Goal: Task Accomplishment & Management: Complete application form

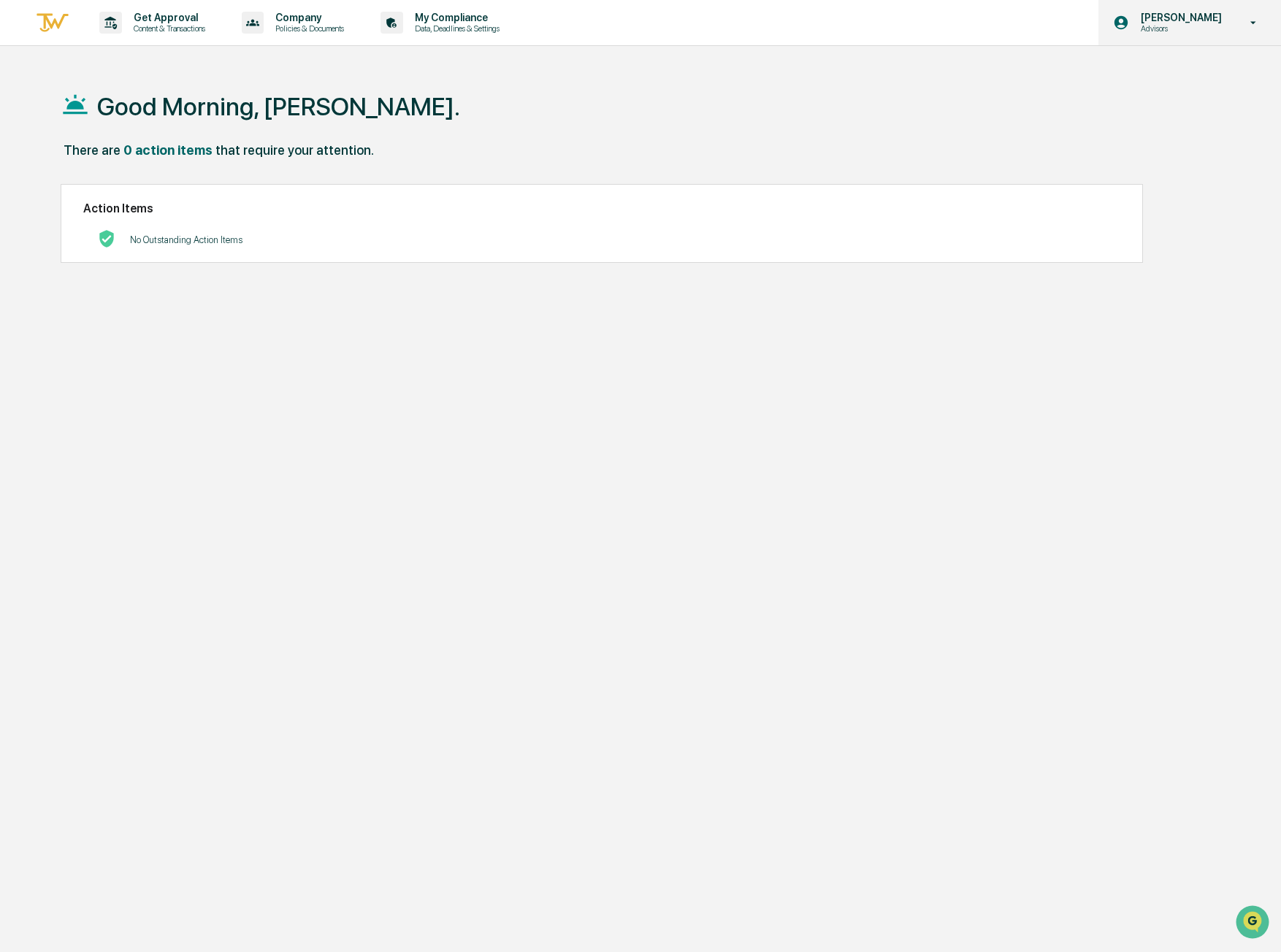
click at [1241, 24] on div "Rick Hurley Advisors" at bounding box center [1189, 22] width 182 height 45
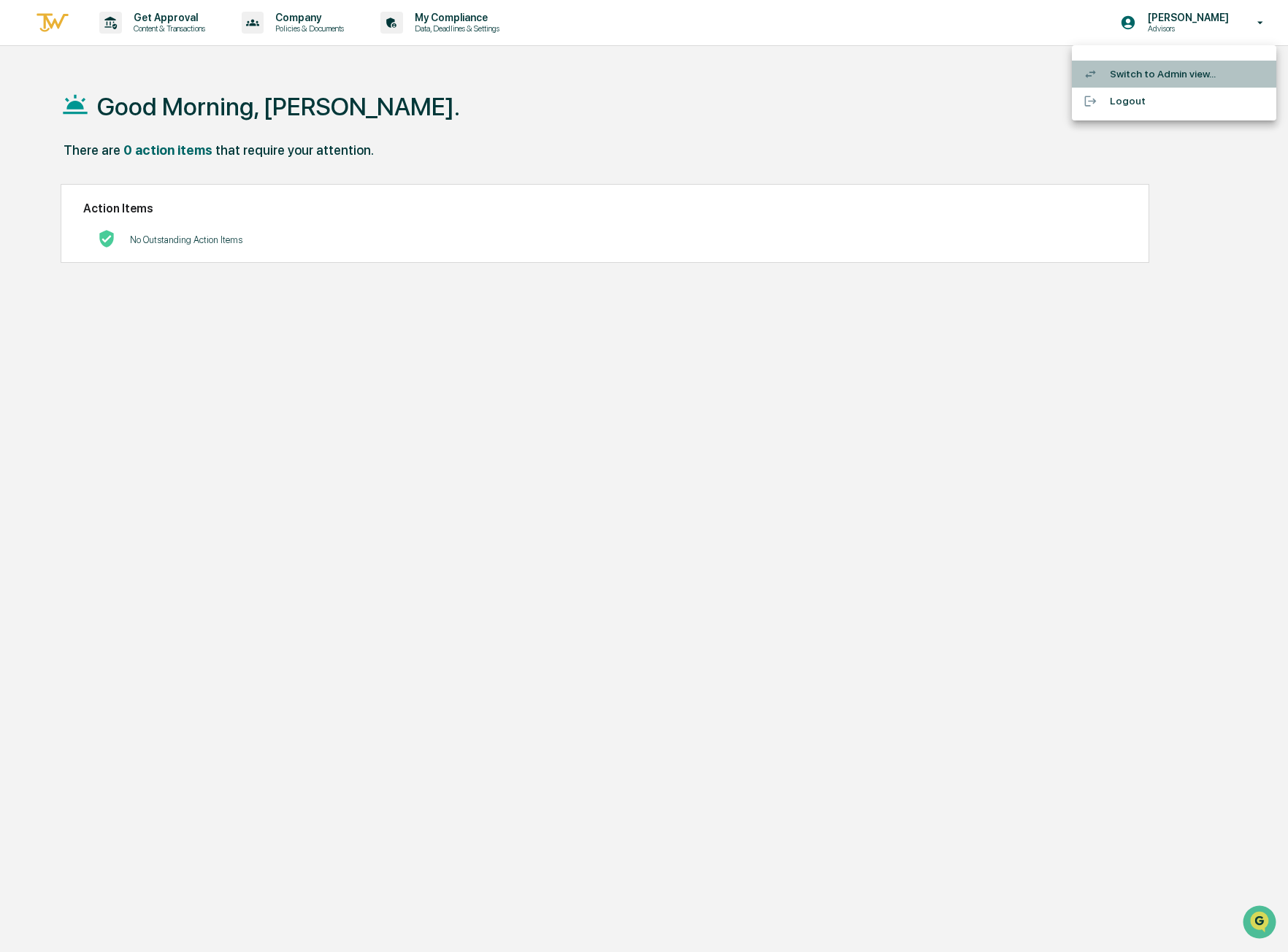
click at [1165, 72] on li "Switch to Admin view..." at bounding box center [1174, 73] width 204 height 27
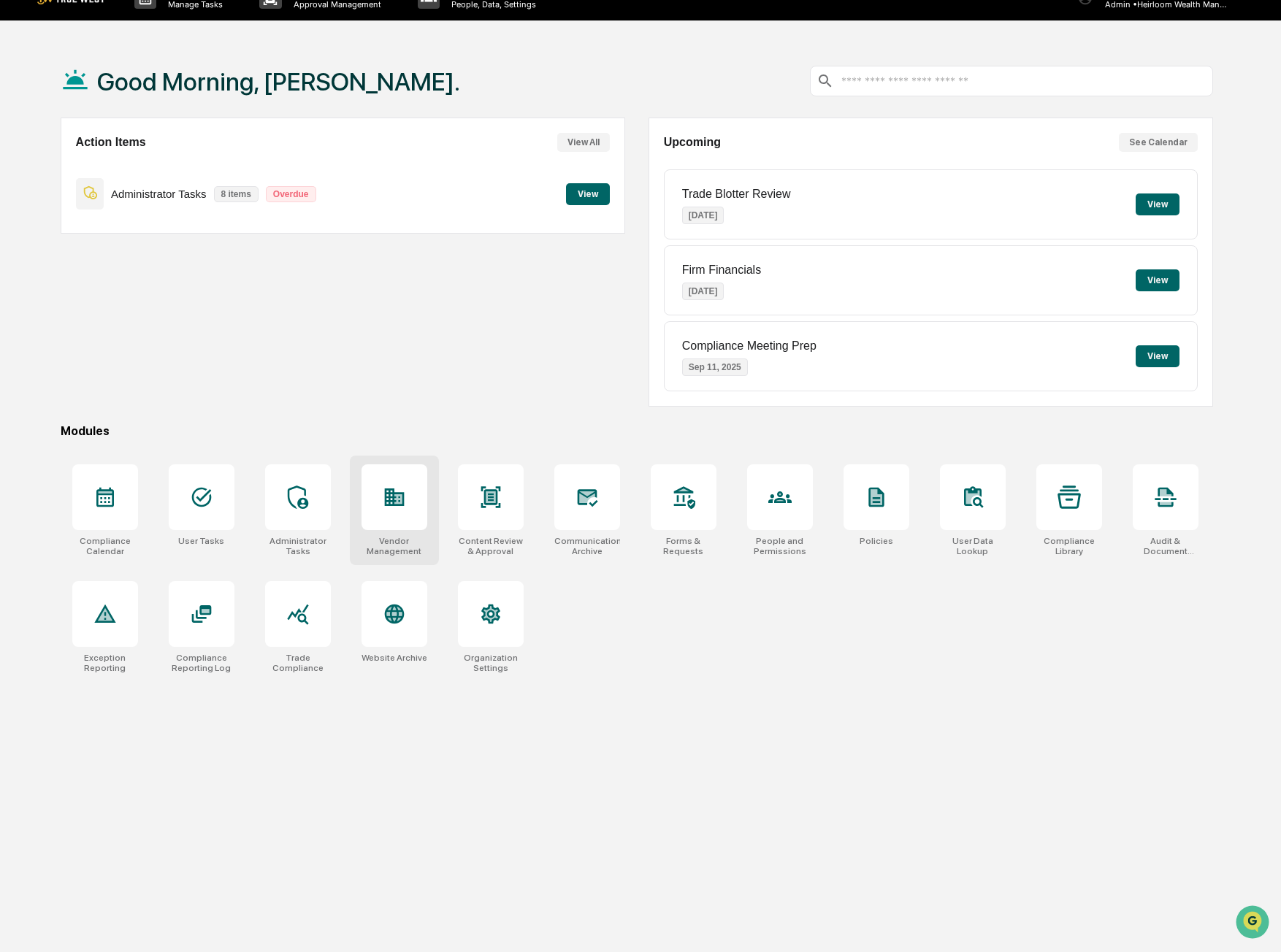
scroll to position [69, 0]
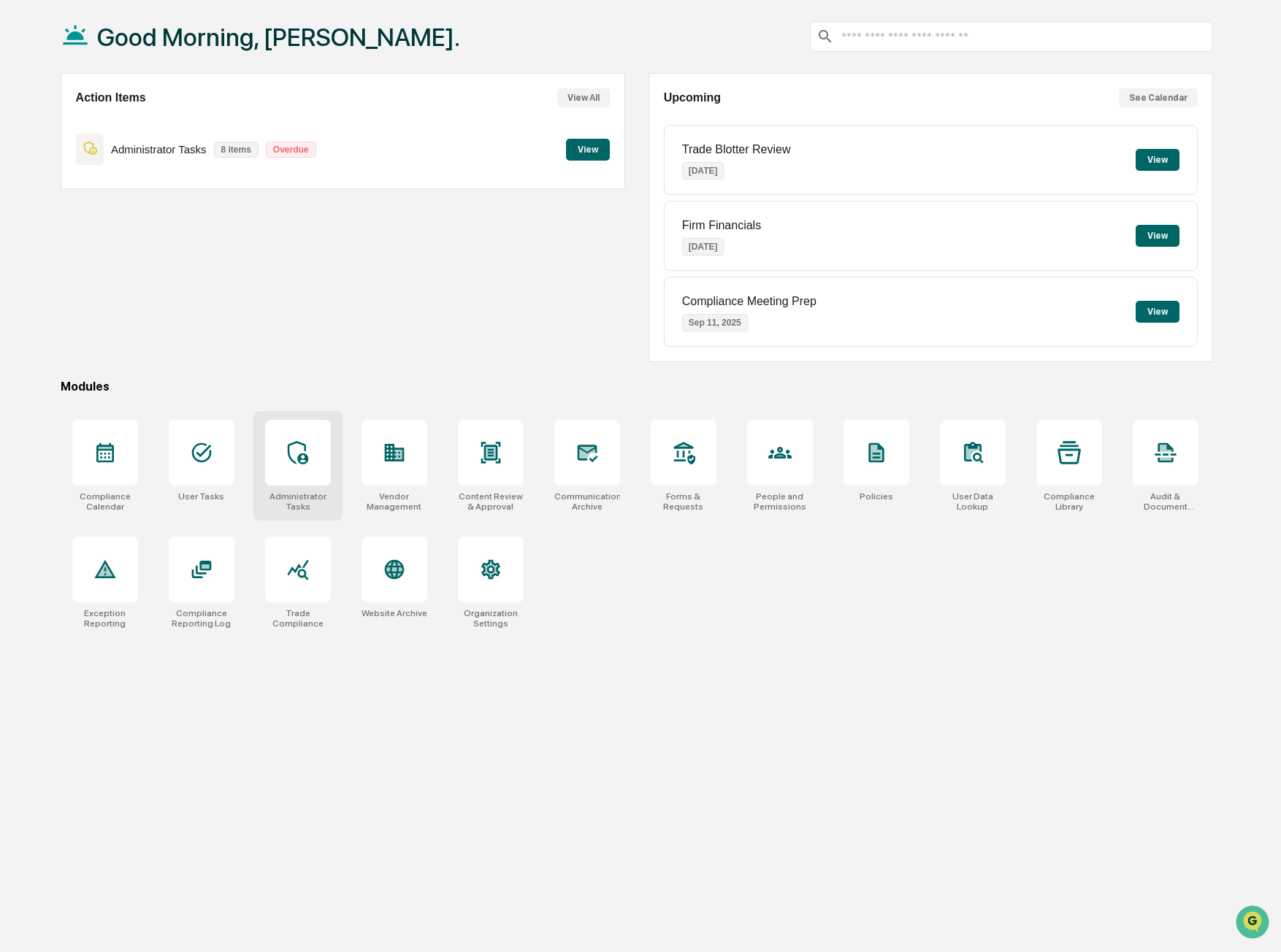
click at [318, 471] on div at bounding box center [298, 452] width 66 height 66
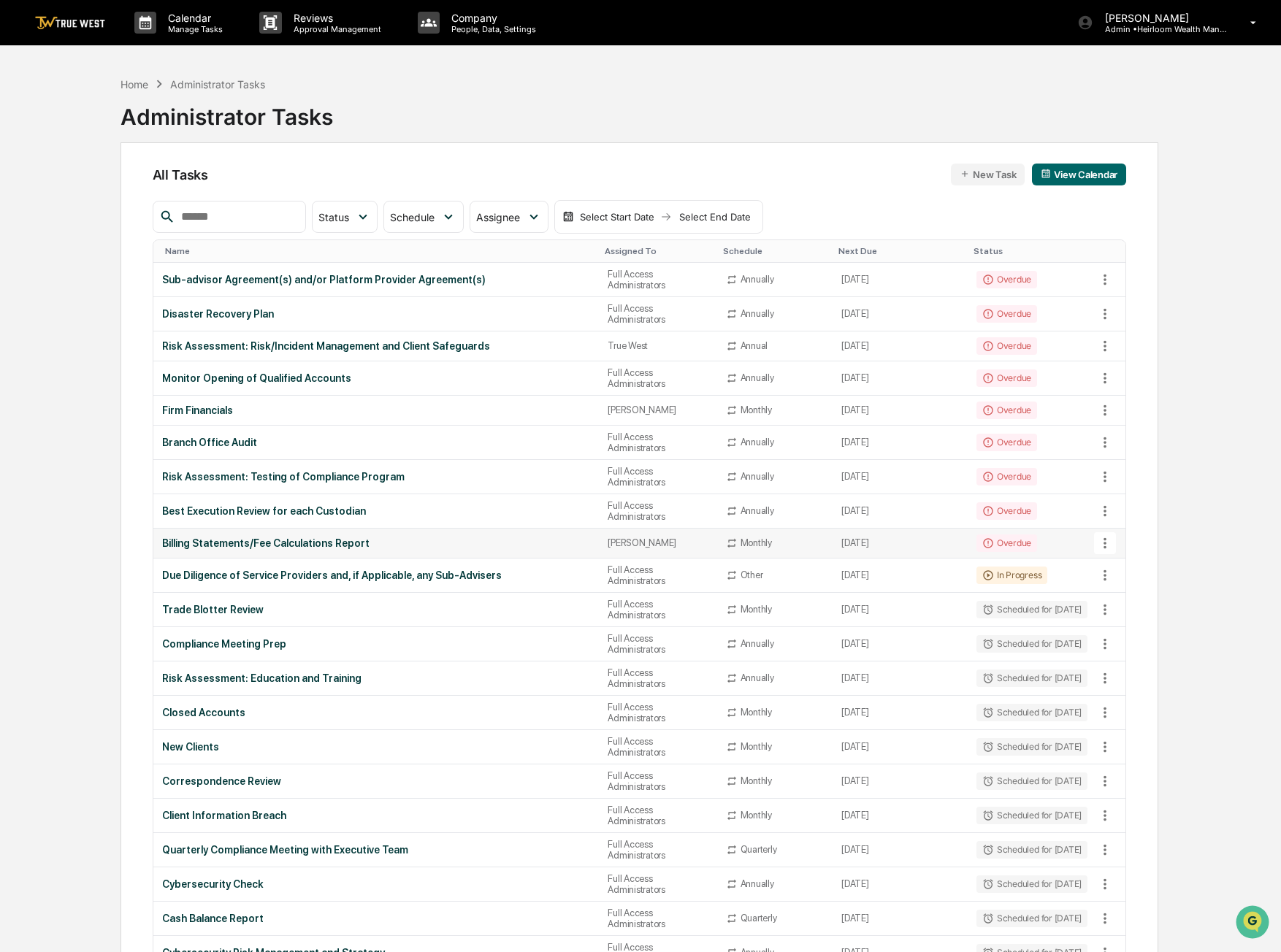
click at [266, 546] on div "Billing Statements/Fee Calculations Report" at bounding box center [377, 543] width 429 height 11
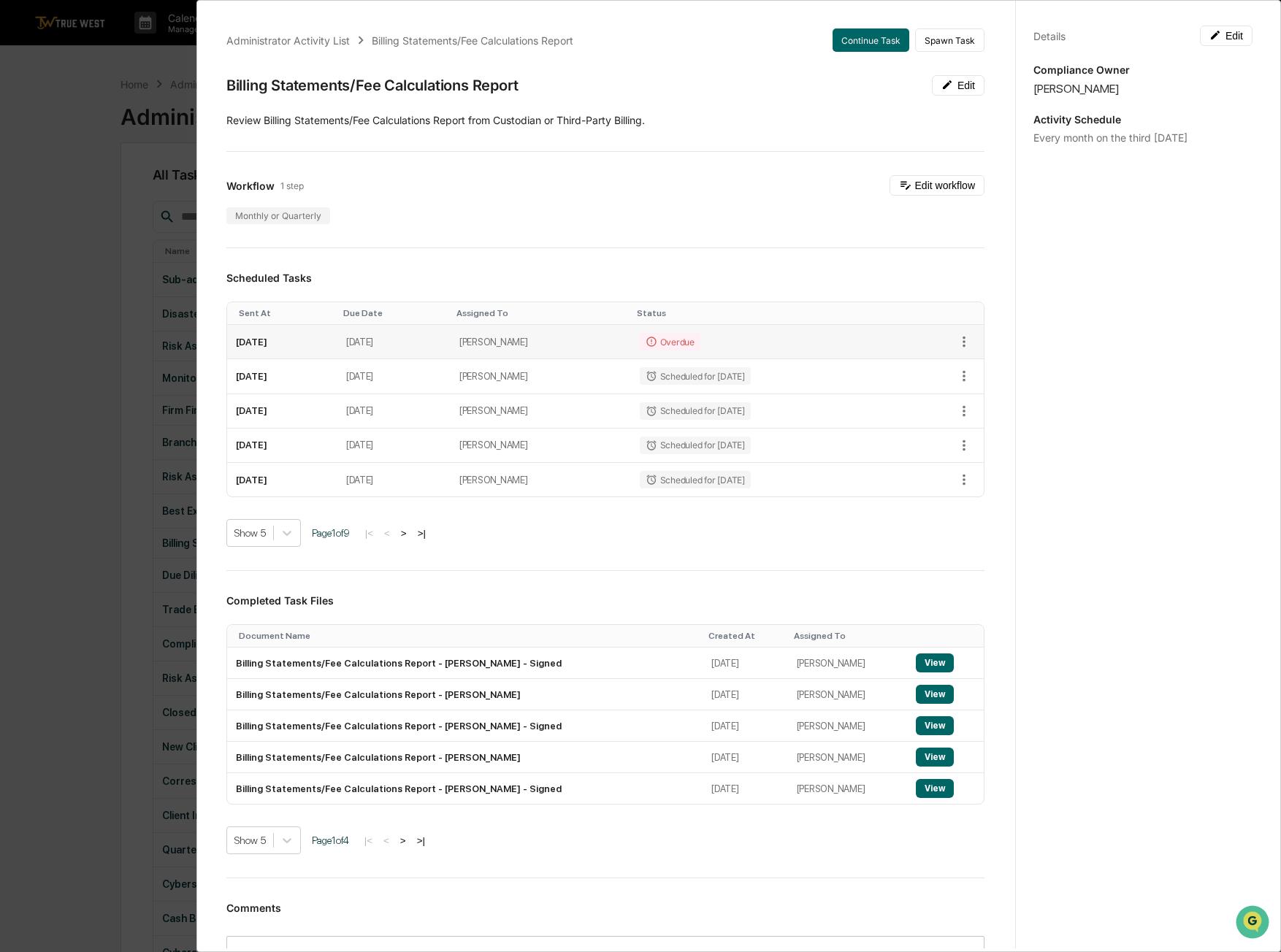
click at [285, 343] on td "[DATE]" at bounding box center [282, 342] width 111 height 34
click at [846, 37] on button "Continue Task" at bounding box center [871, 40] width 77 height 24
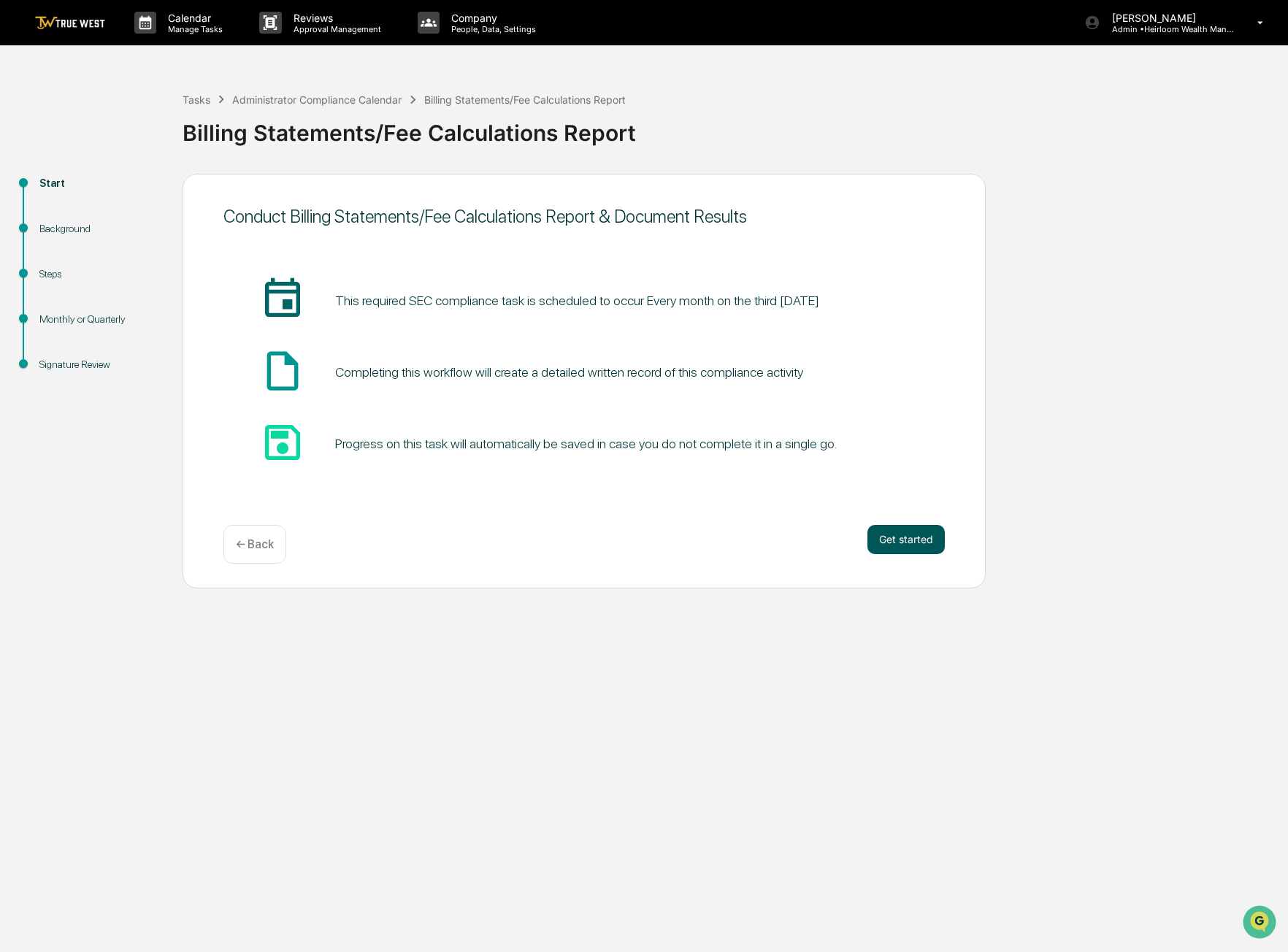
click at [921, 535] on button "Get started" at bounding box center [905, 539] width 77 height 29
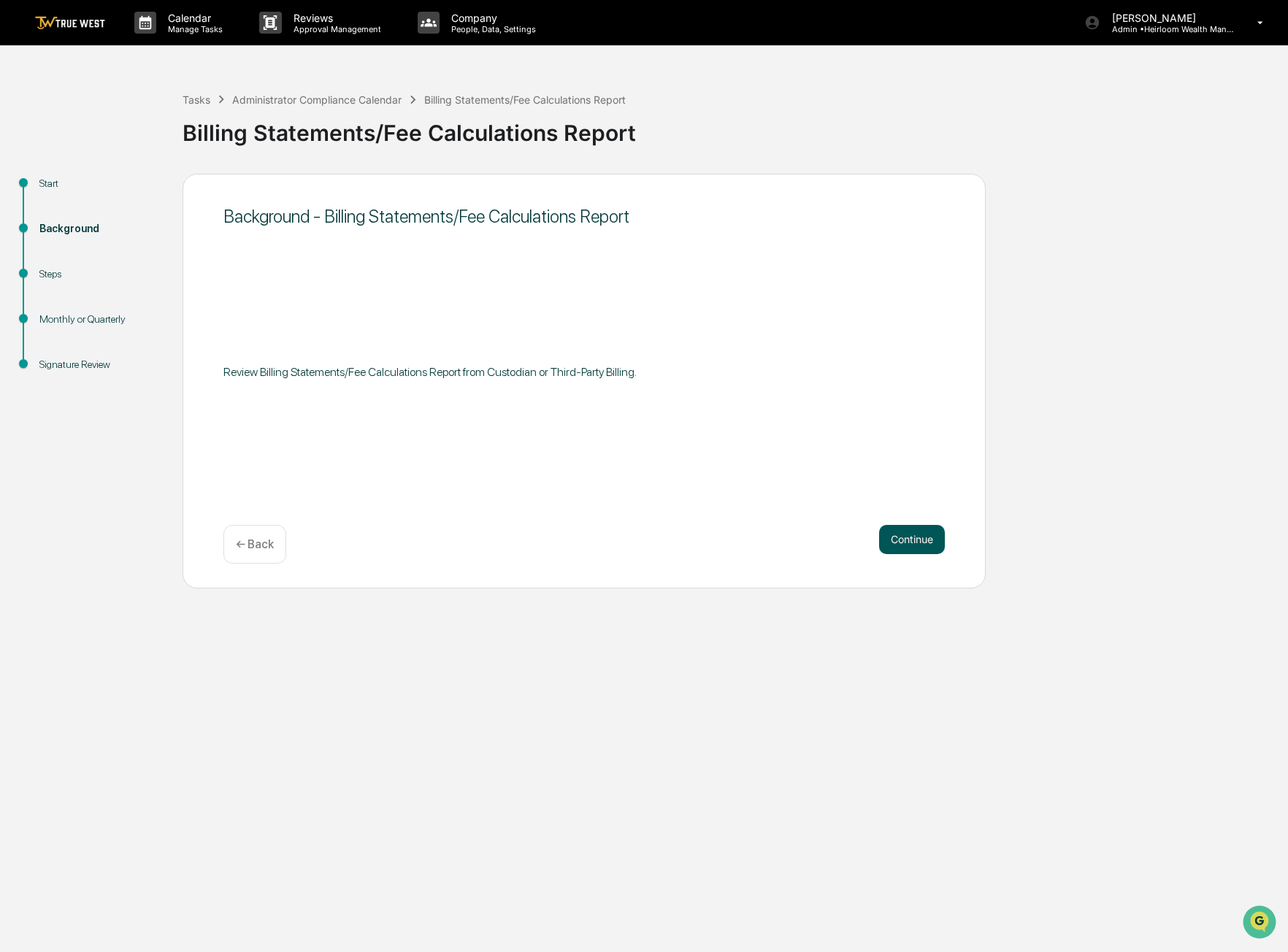
click at [924, 540] on button "Continue" at bounding box center [912, 539] width 66 height 29
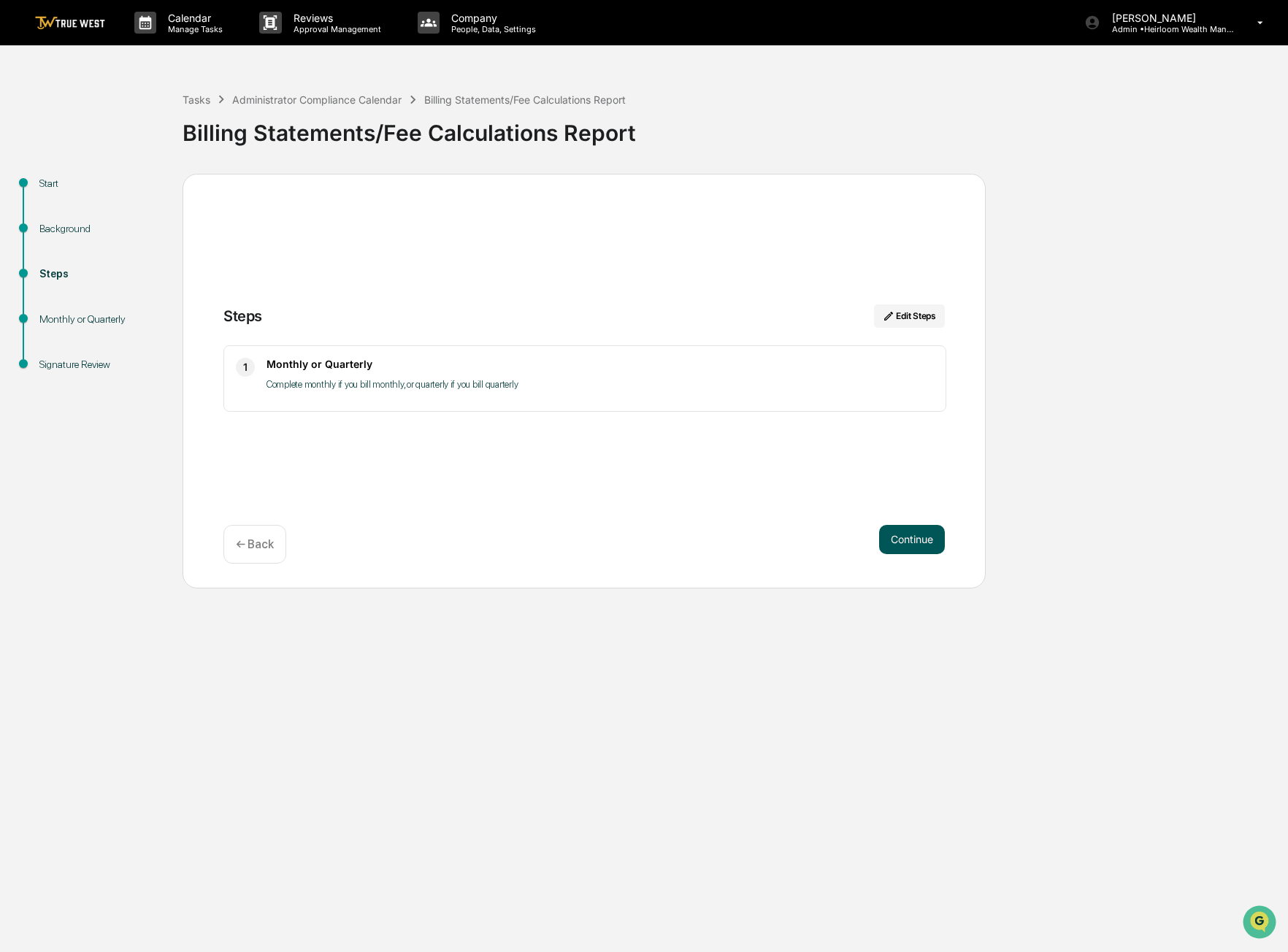
click at [906, 535] on button "Continue" at bounding box center [912, 539] width 66 height 29
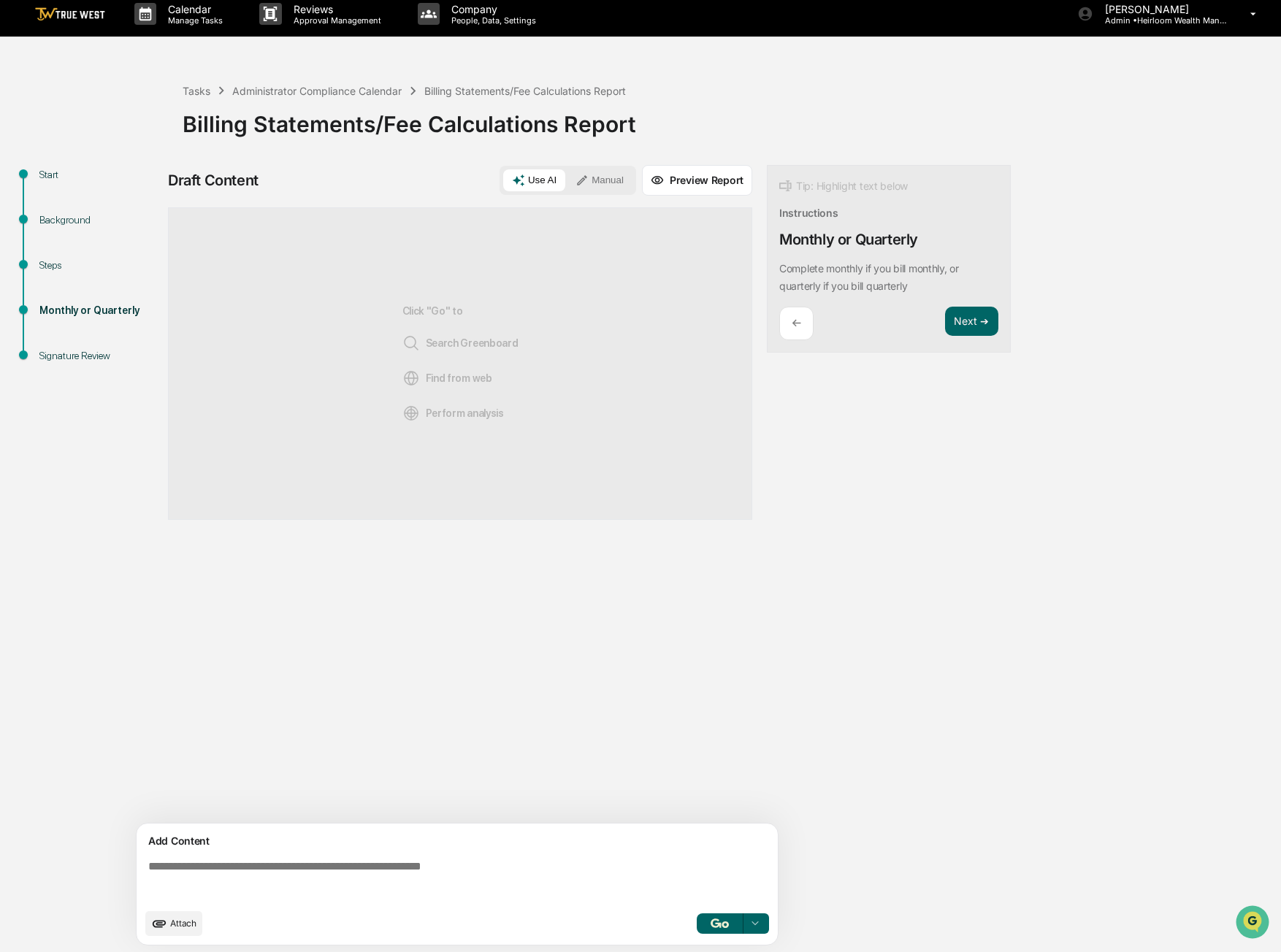
scroll to position [11, 0]
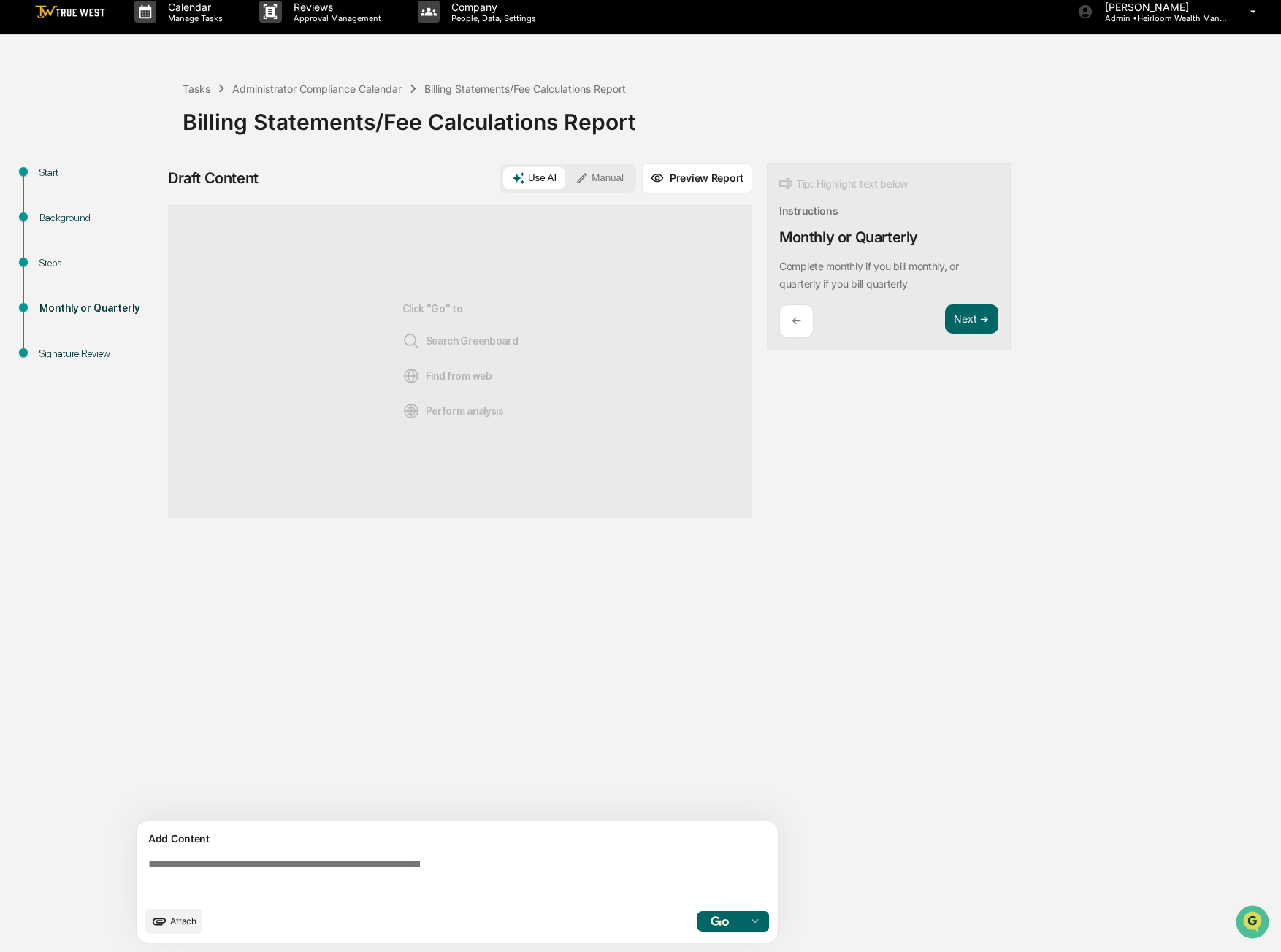
click at [589, 177] on icon at bounding box center [581, 178] width 13 height 13
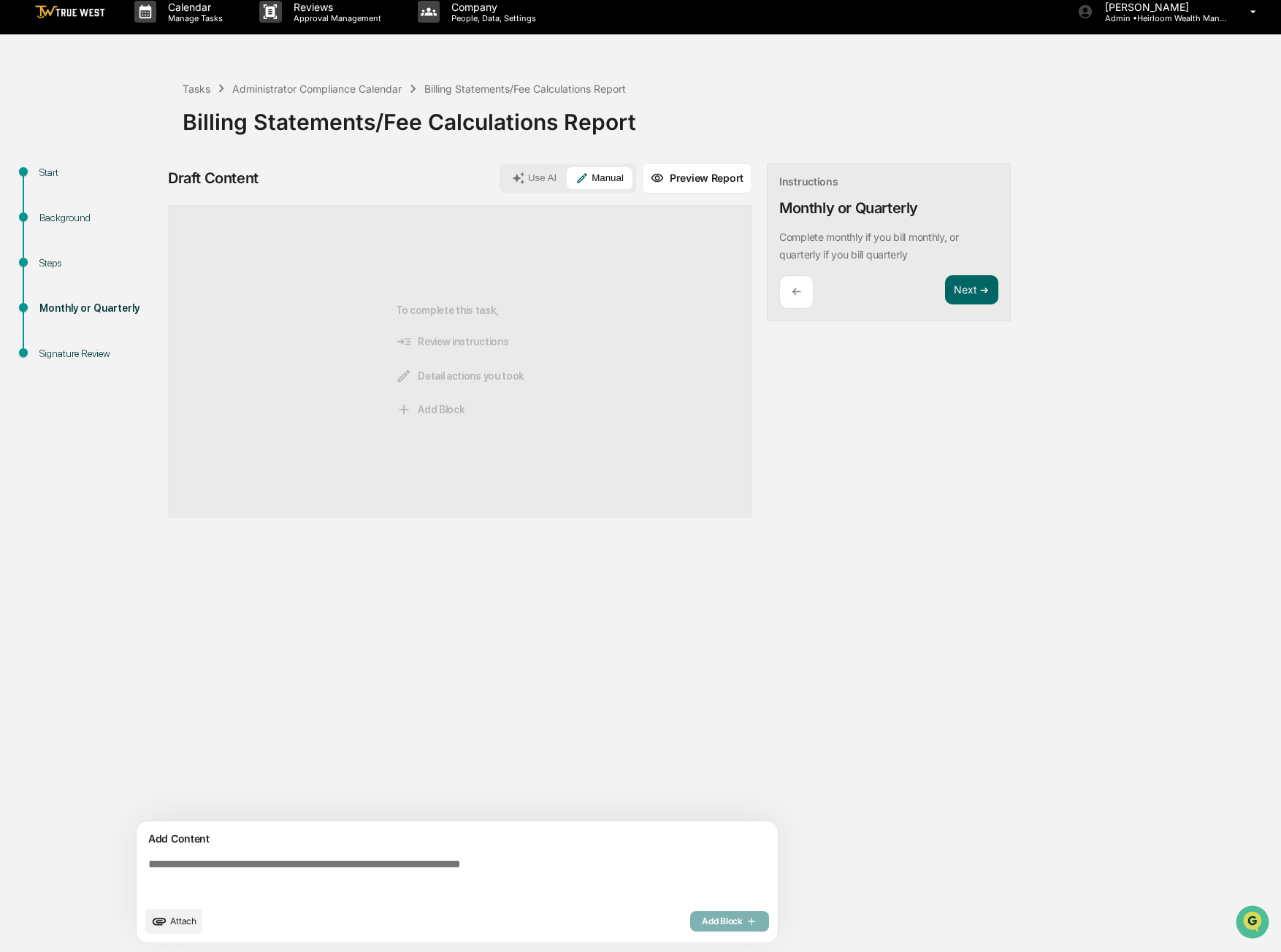
click at [476, 316] on div "To complete this task, Review instructions Detail actions you took Add Block" at bounding box center [460, 362] width 128 height 265
click at [971, 288] on button "Next ➔" at bounding box center [972, 290] width 53 height 30
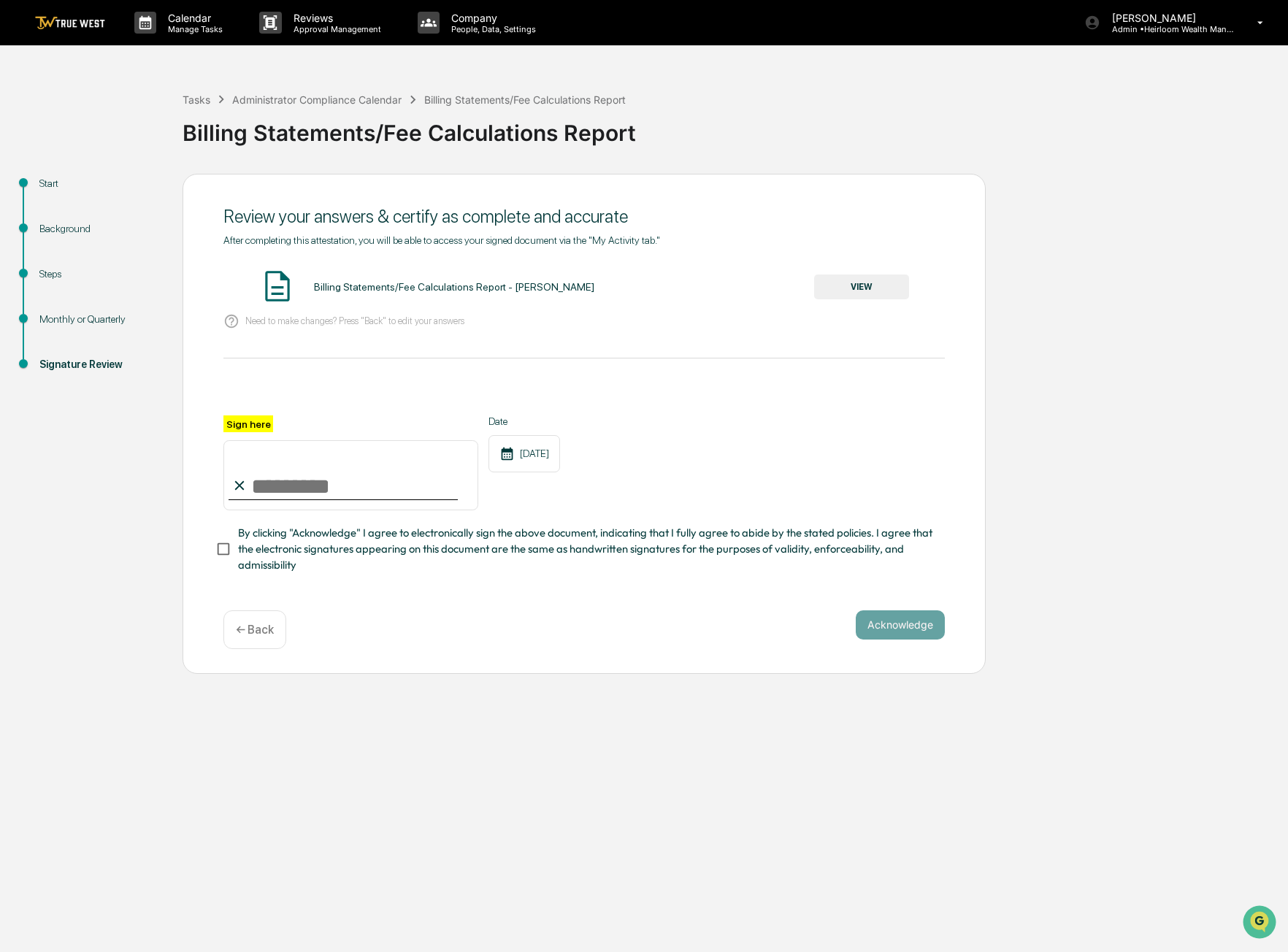
click at [887, 283] on button "VIEW" at bounding box center [861, 287] width 95 height 25
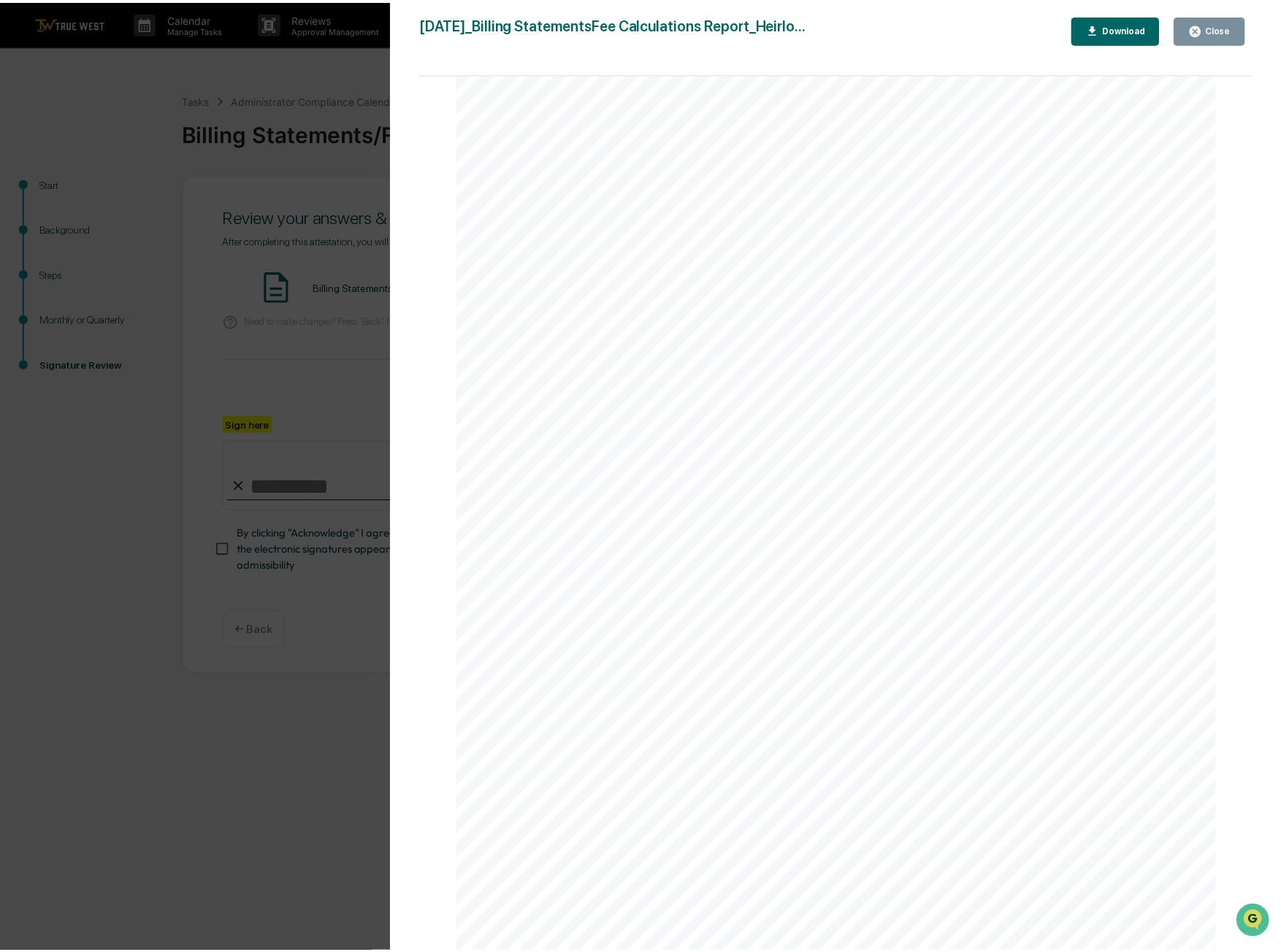
scroll to position [146, 0]
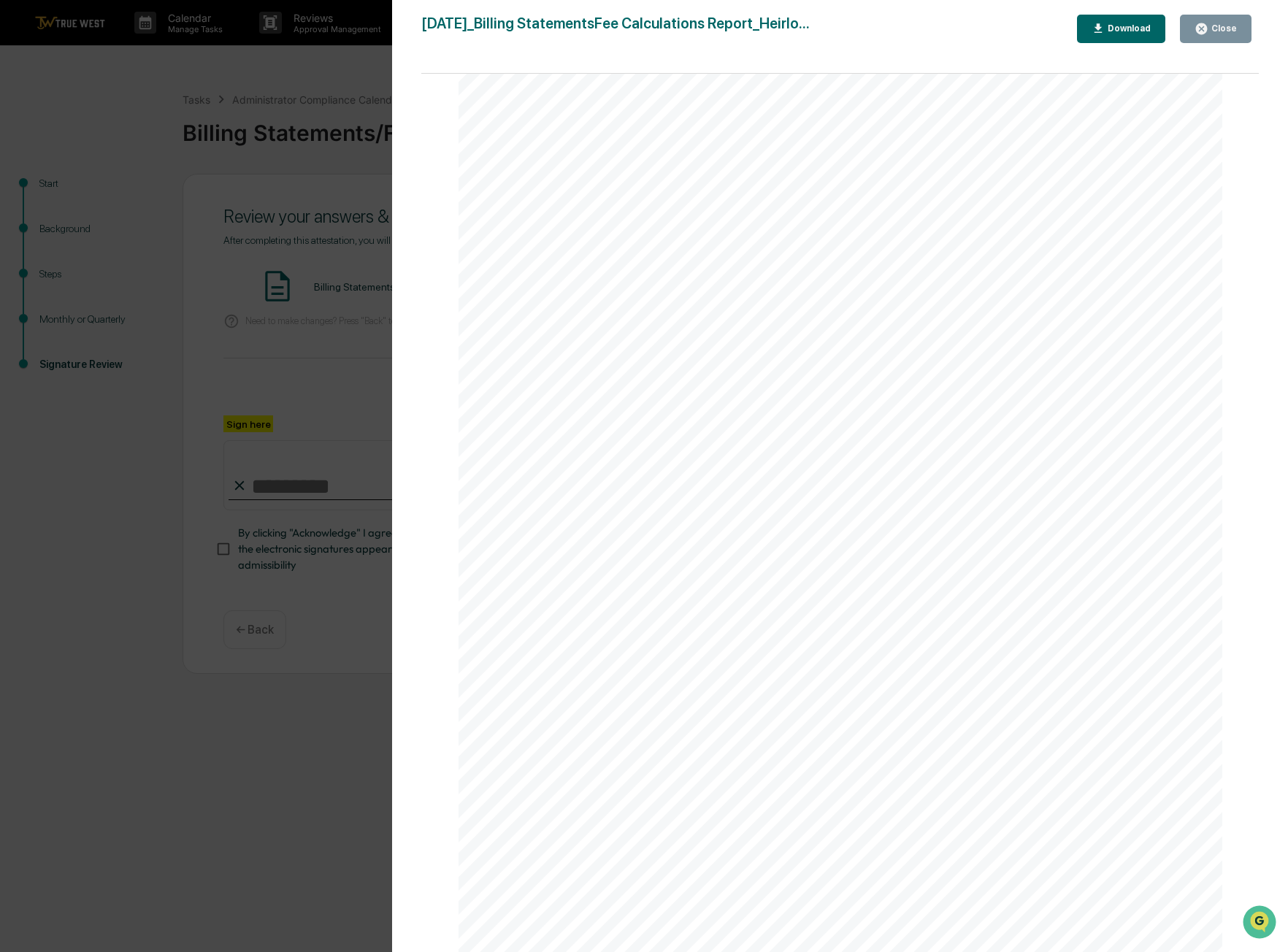
click at [1236, 33] on div "Close" at bounding box center [1222, 28] width 28 height 10
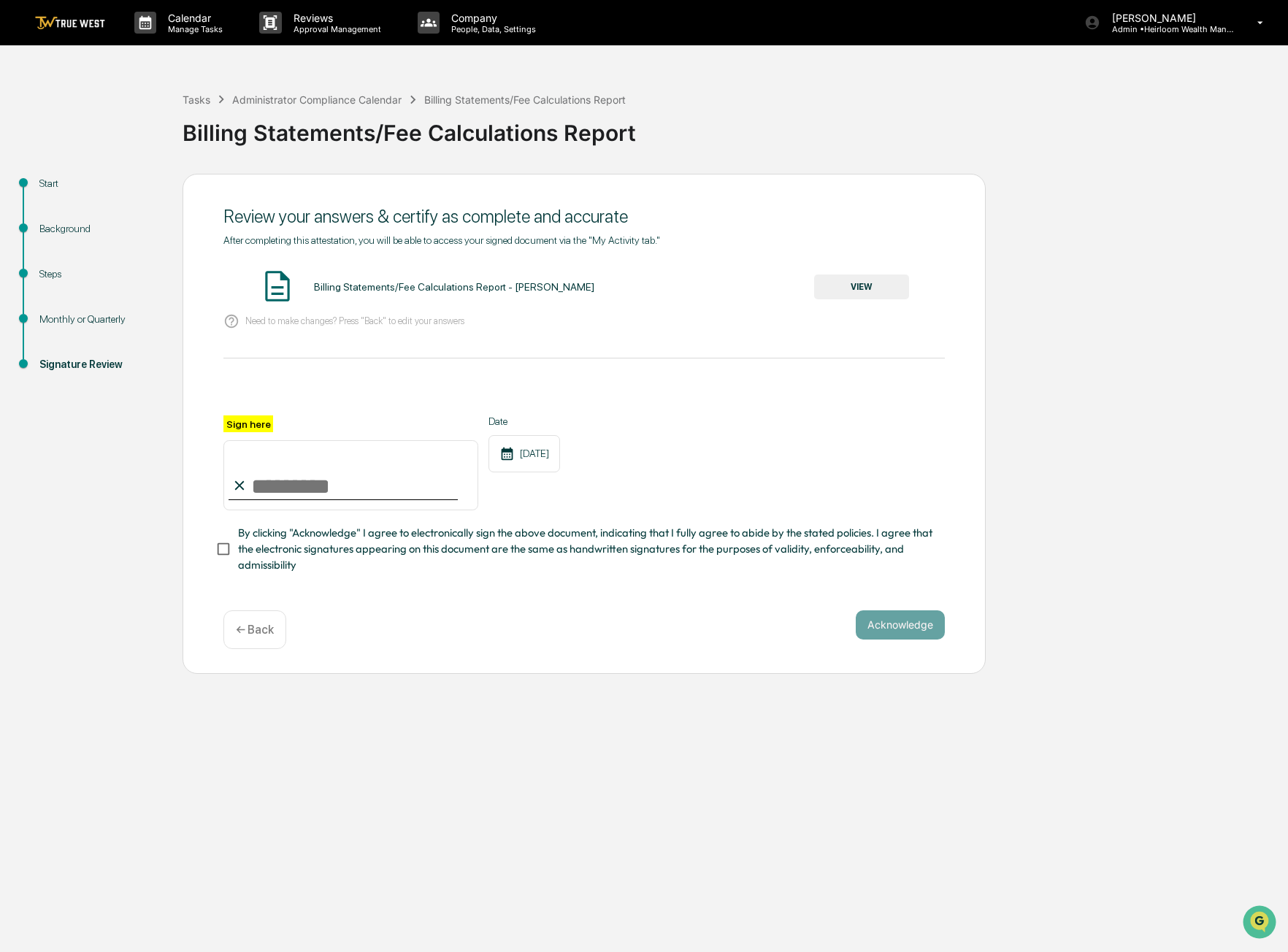
click at [288, 478] on input "Sign here" at bounding box center [351, 475] width 255 height 70
type input "**********"
click at [862, 629] on button "Acknowledge" at bounding box center [900, 625] width 89 height 29
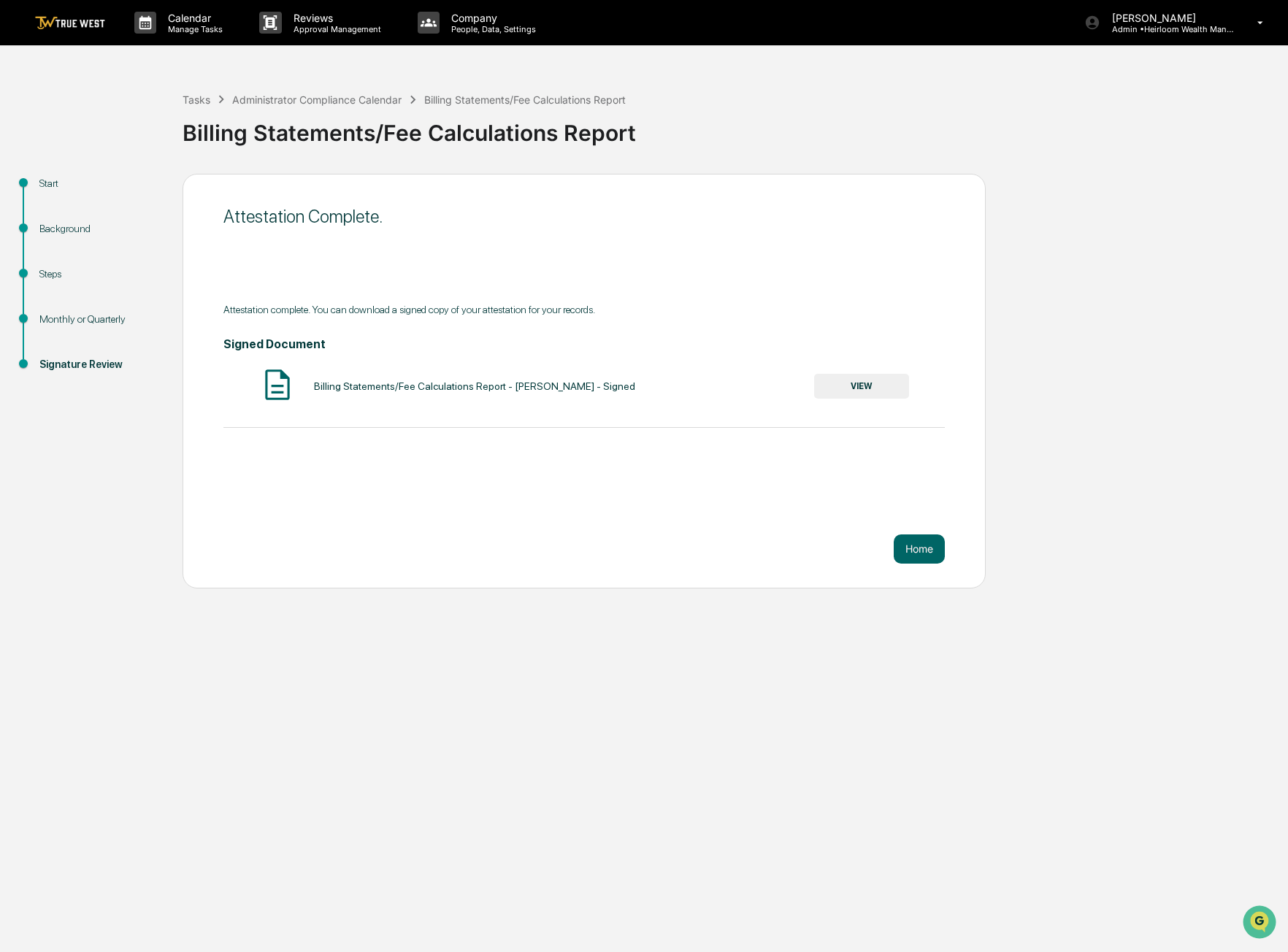
click at [846, 390] on button "VIEW" at bounding box center [861, 386] width 95 height 25
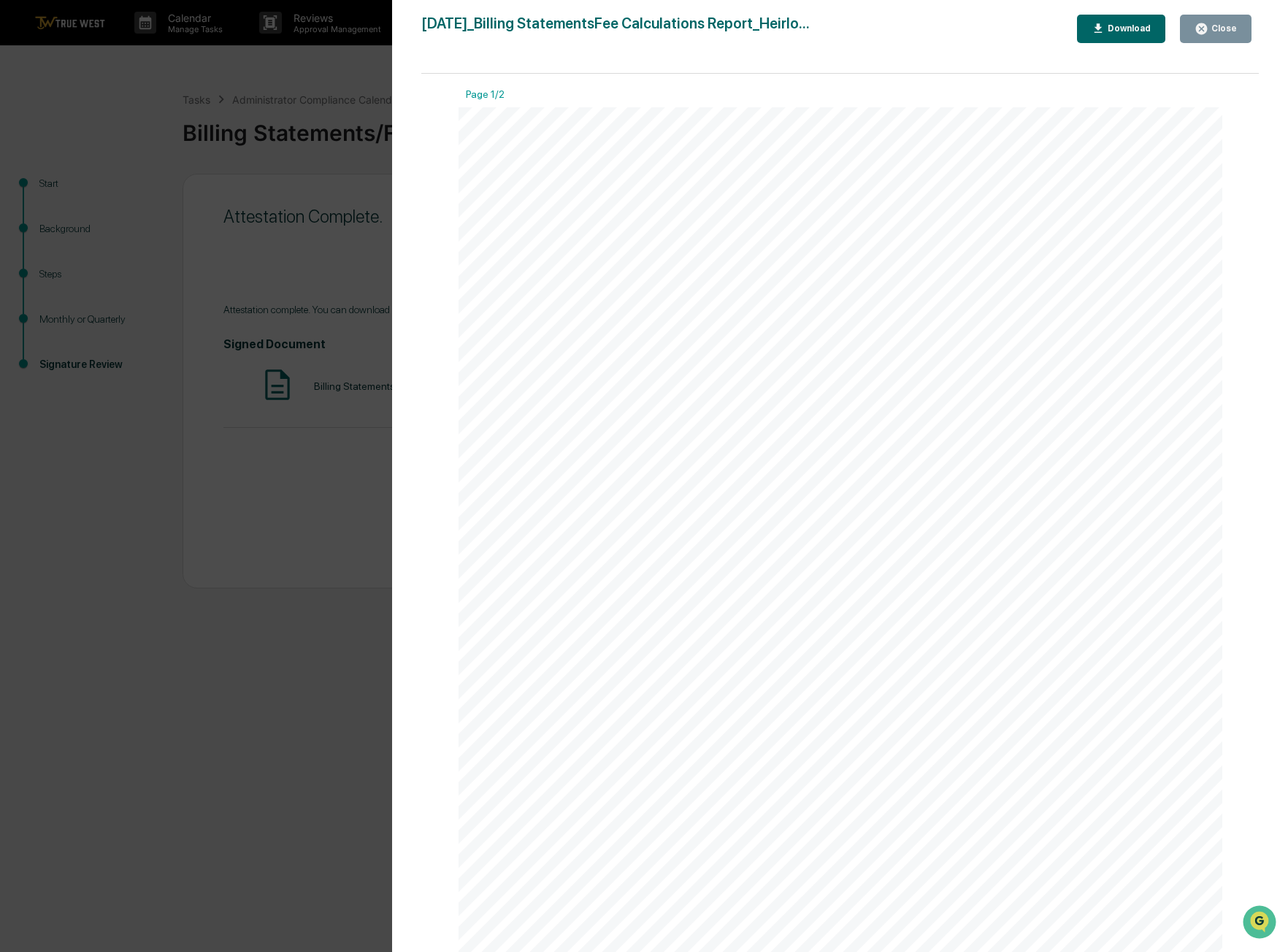
click at [1223, 32] on div "Close" at bounding box center [1222, 28] width 28 height 10
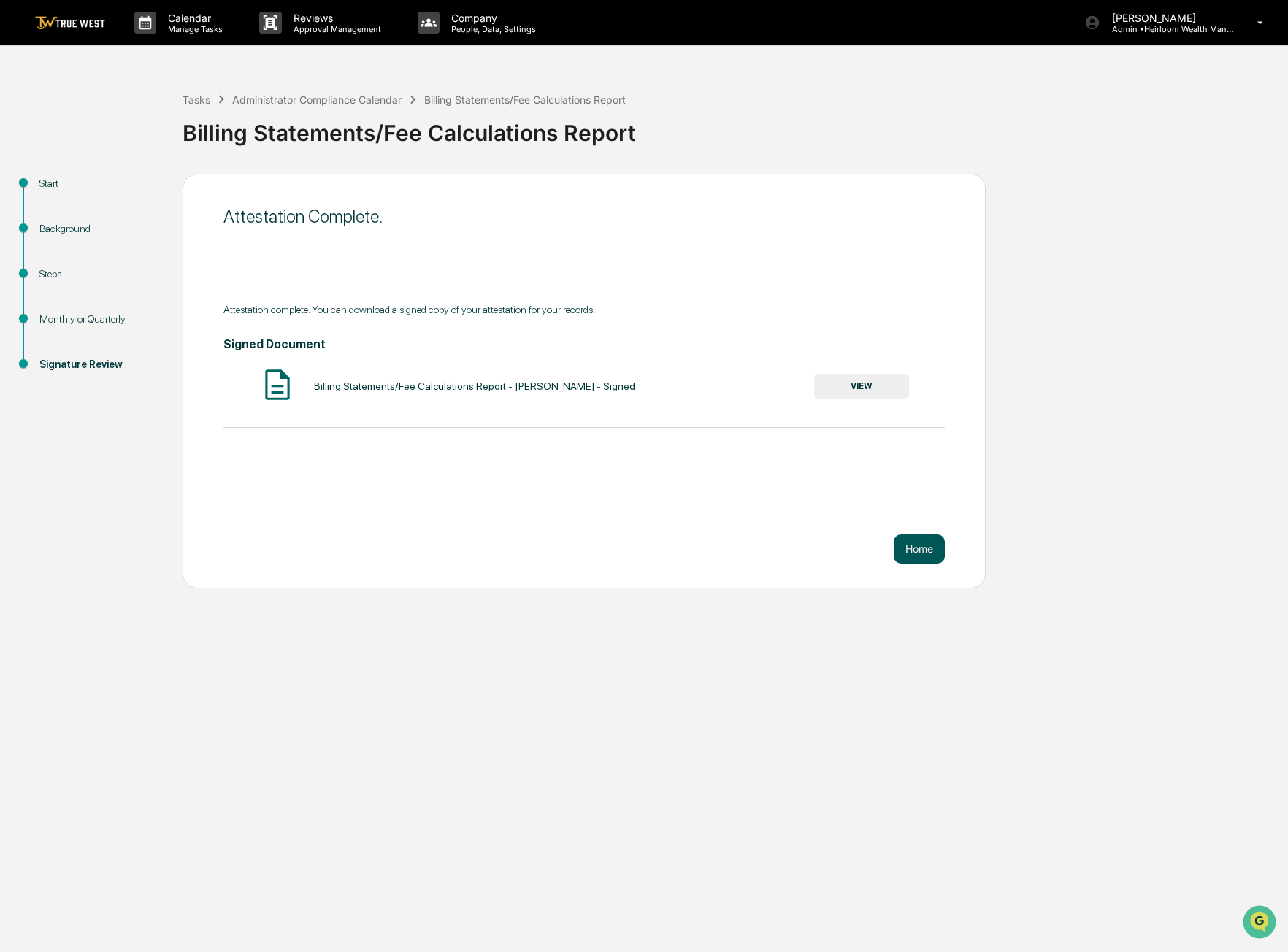
click at [914, 541] on button "Home" at bounding box center [919, 549] width 51 height 29
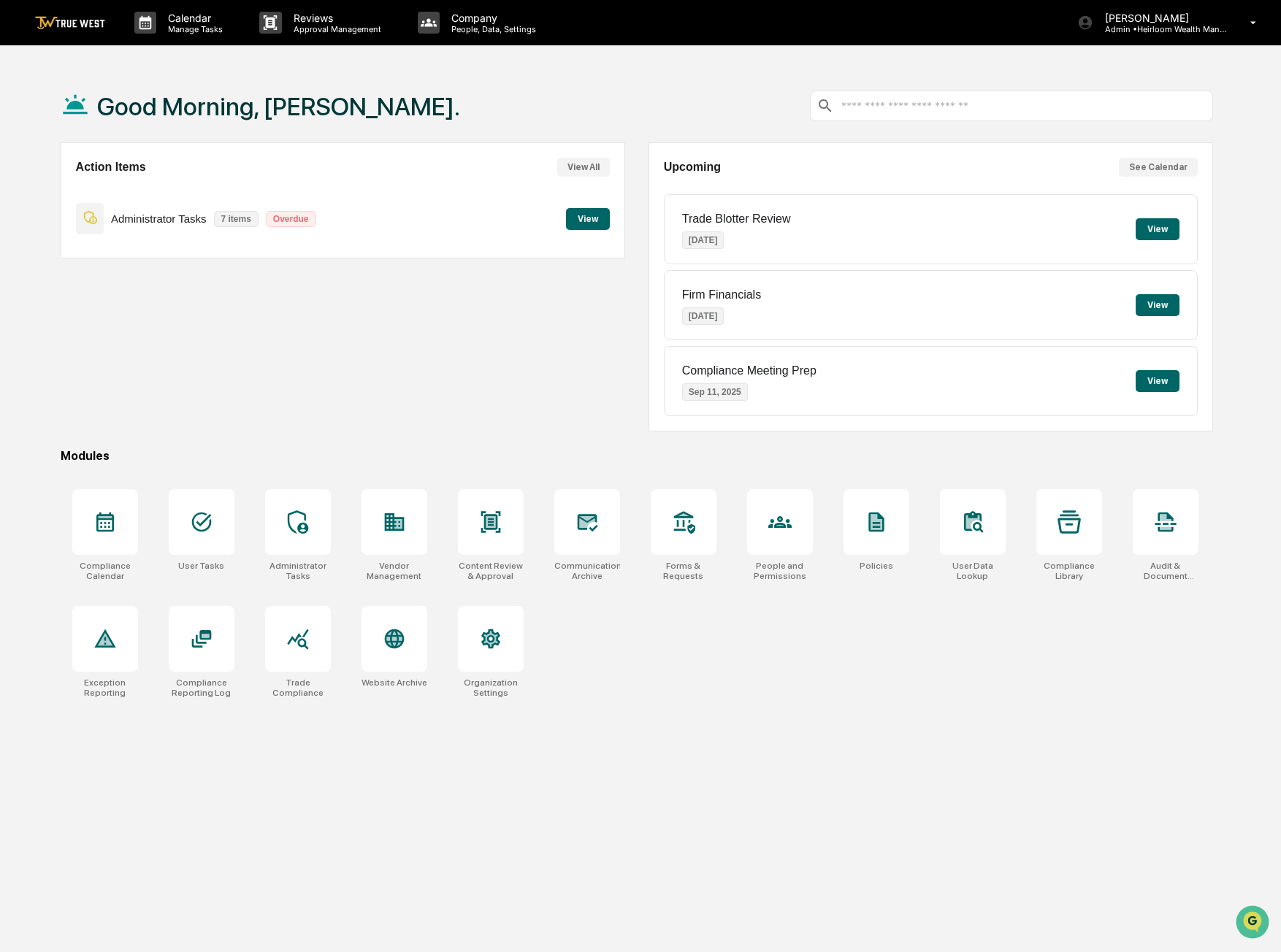
click at [592, 212] on button "View" at bounding box center [587, 219] width 43 height 22
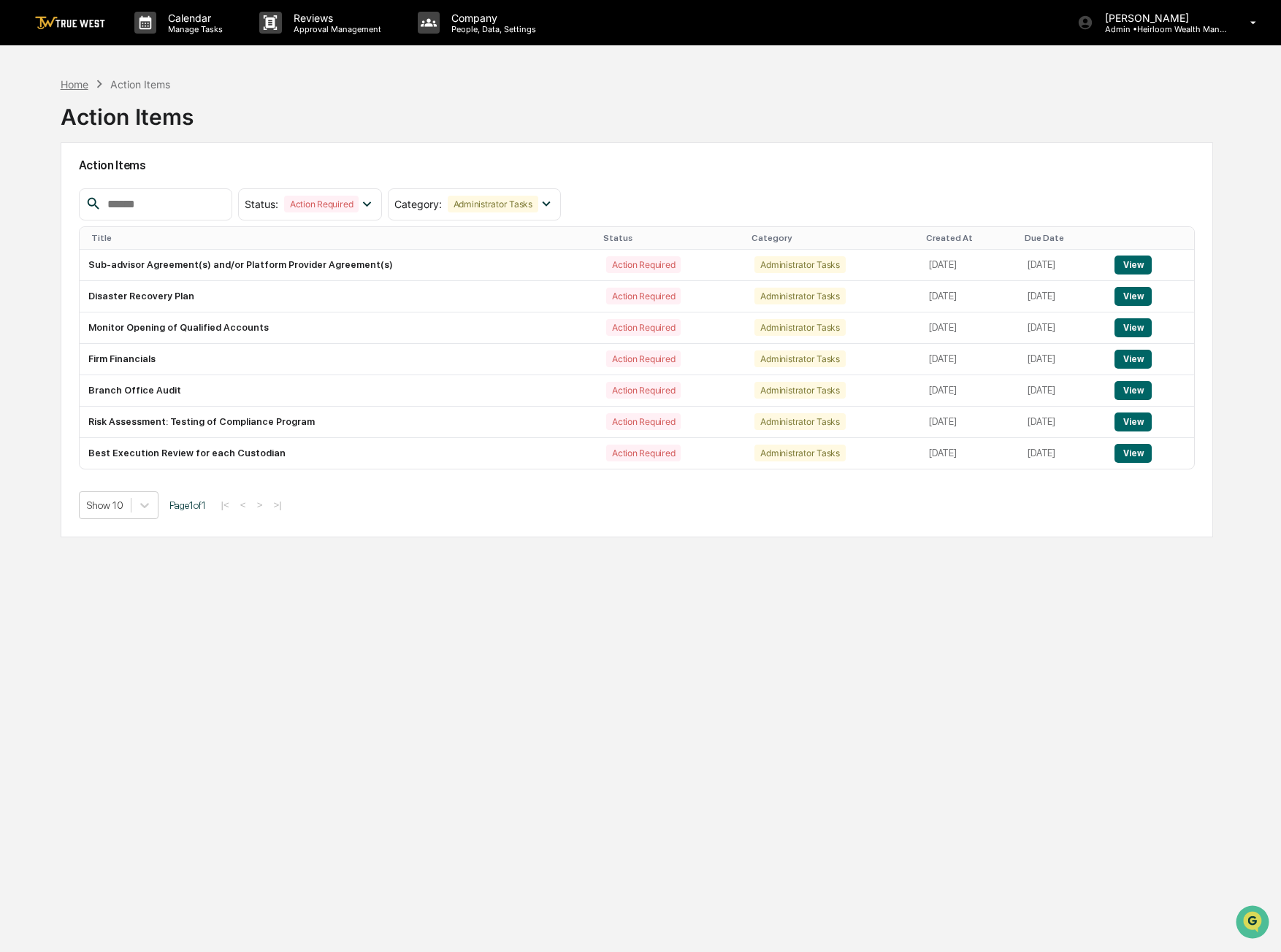
click at [79, 85] on div "Home" at bounding box center [74, 84] width 27 height 12
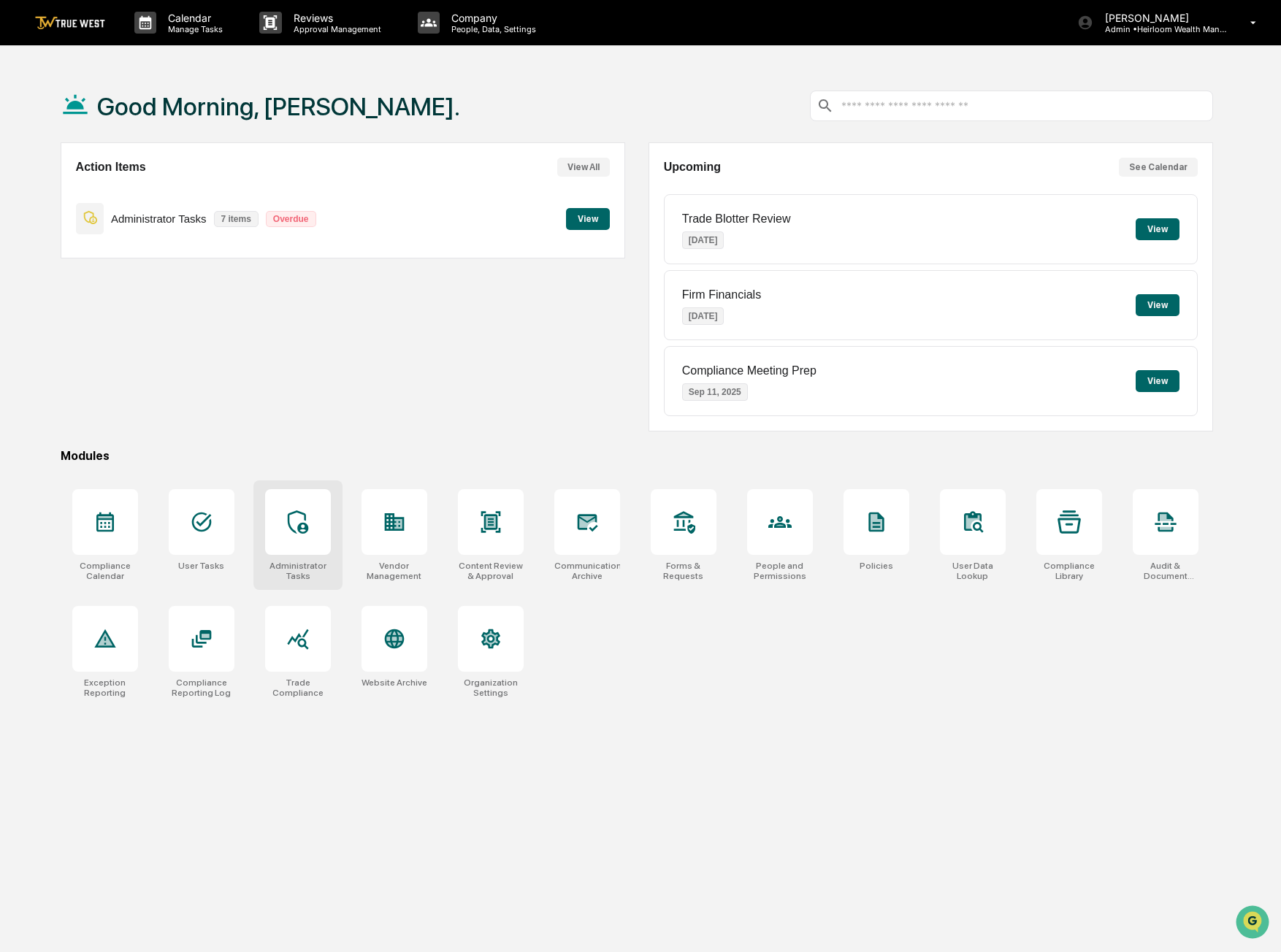
click at [296, 513] on icon at bounding box center [298, 522] width 24 height 24
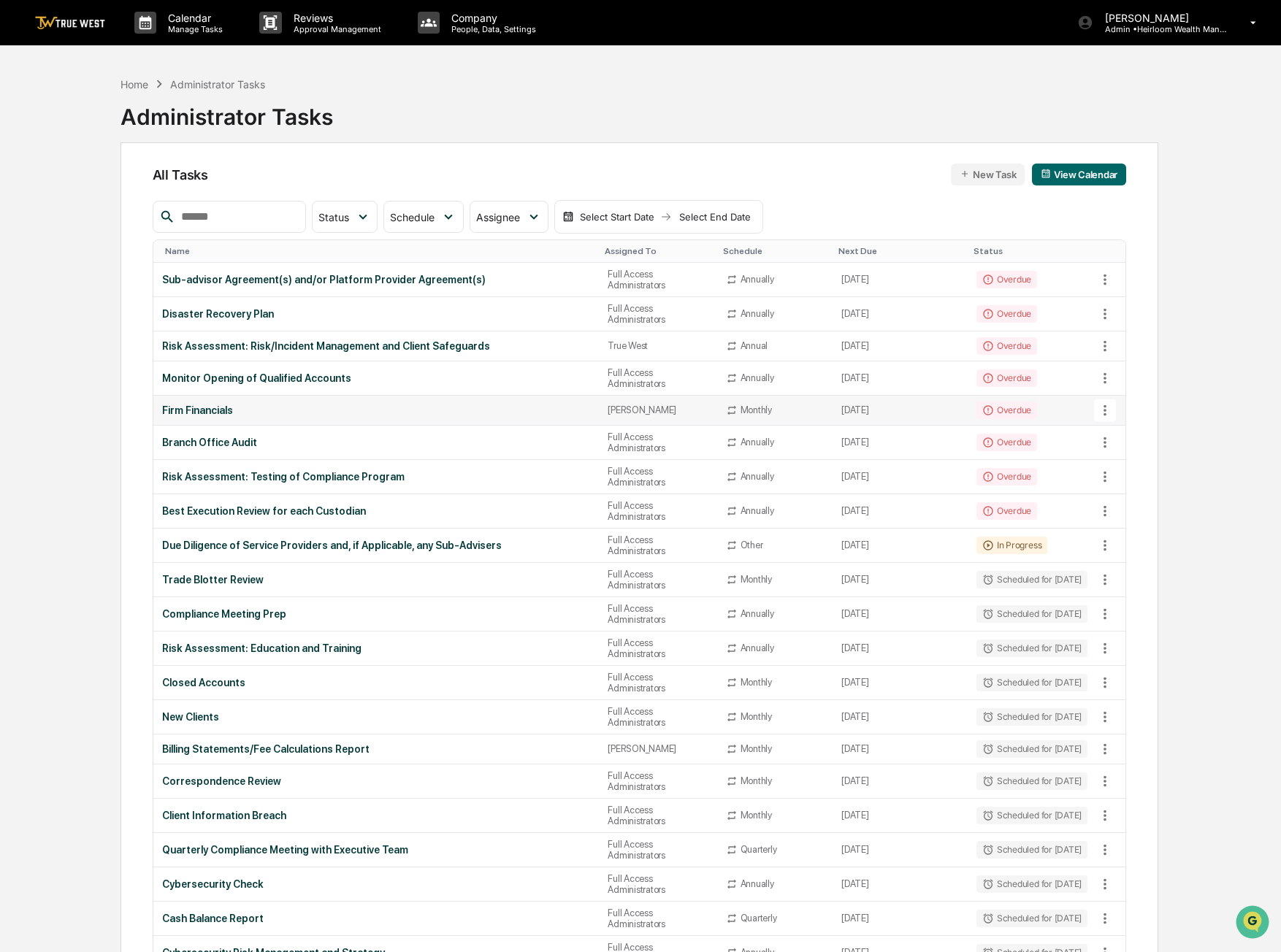
click at [214, 410] on div "Firm Financials" at bounding box center [377, 410] width 429 height 11
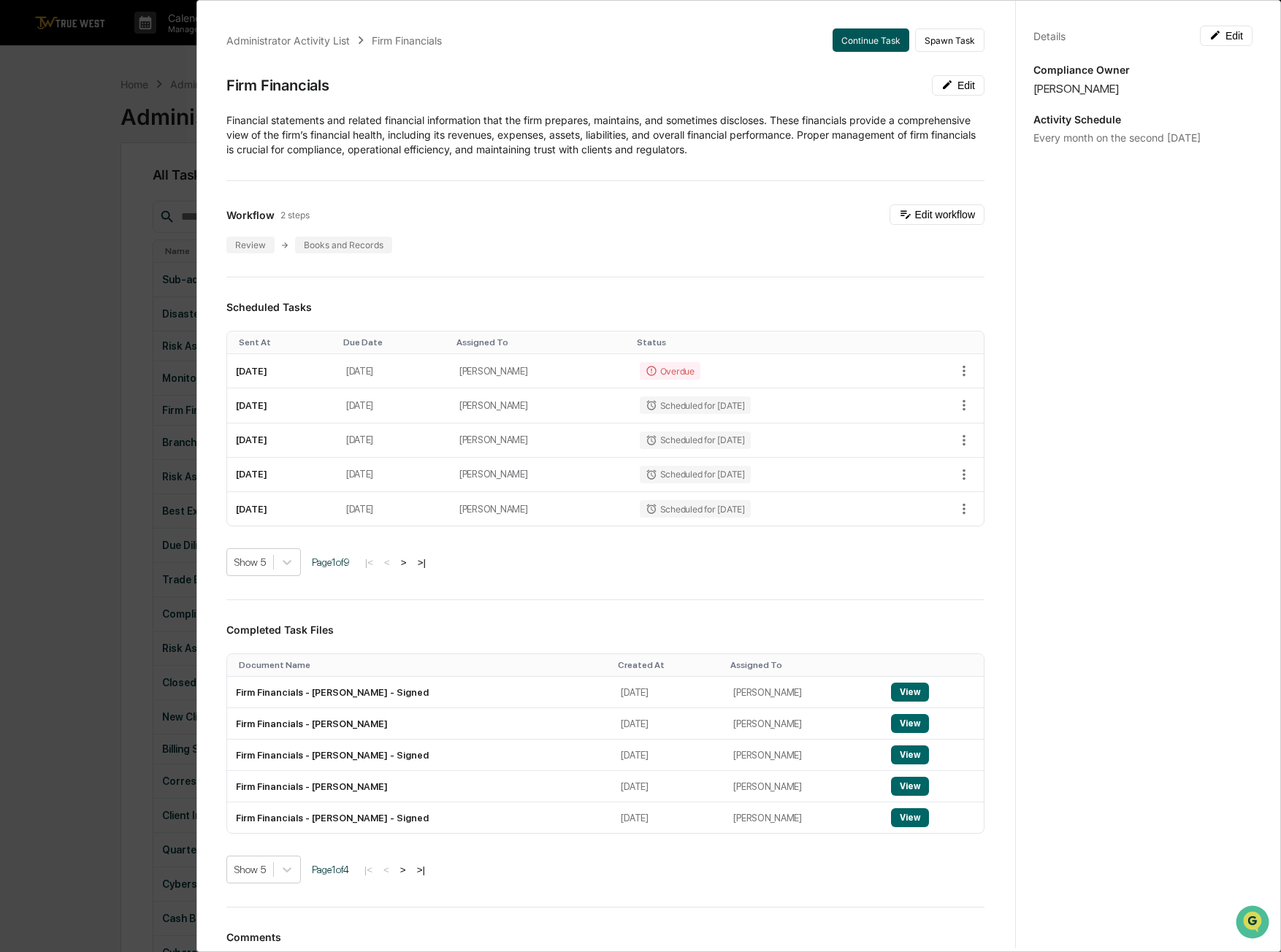
click at [860, 41] on button "Continue Task" at bounding box center [871, 40] width 77 height 24
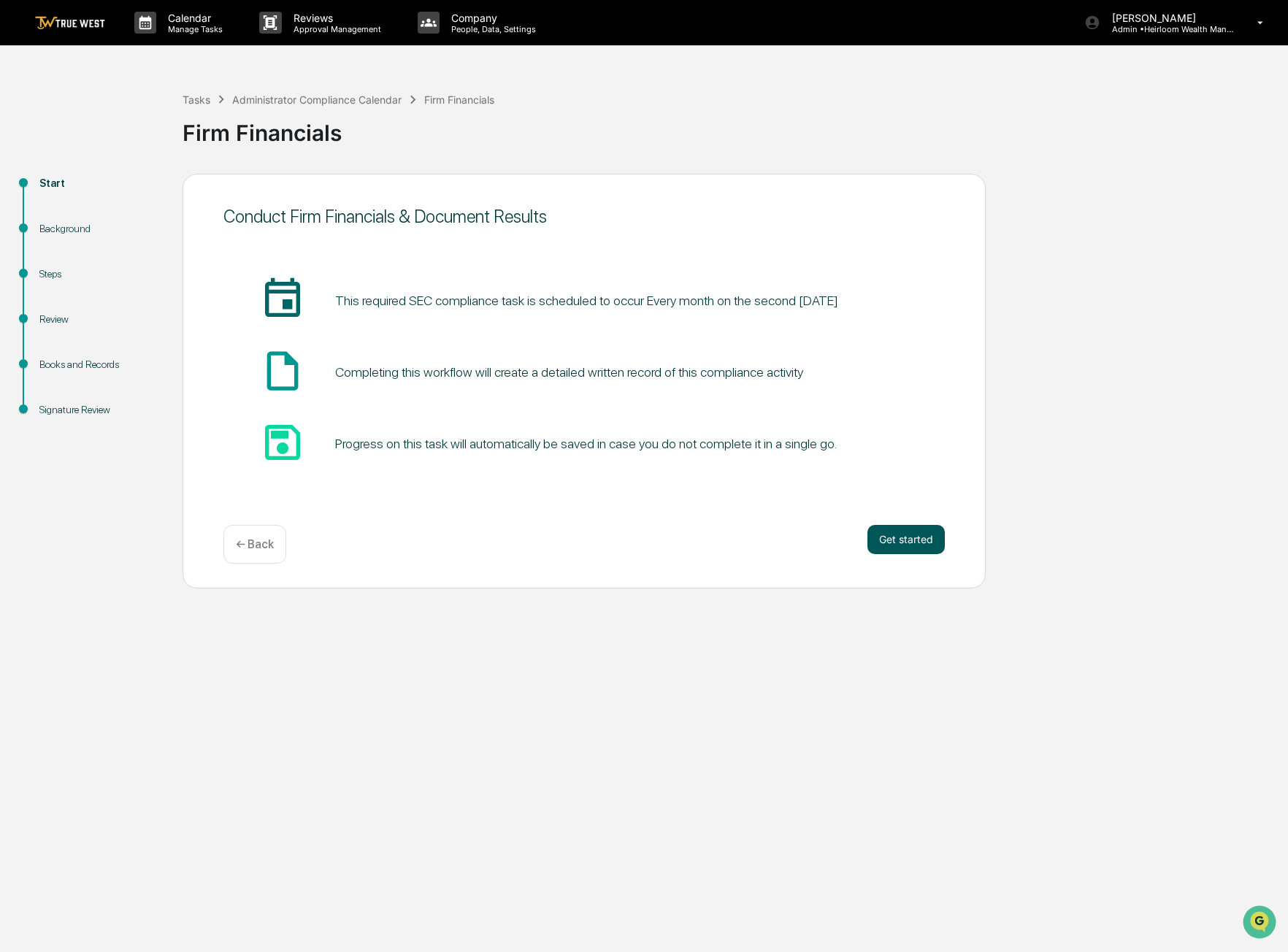
click at [901, 552] on button "Get started" at bounding box center [905, 539] width 77 height 29
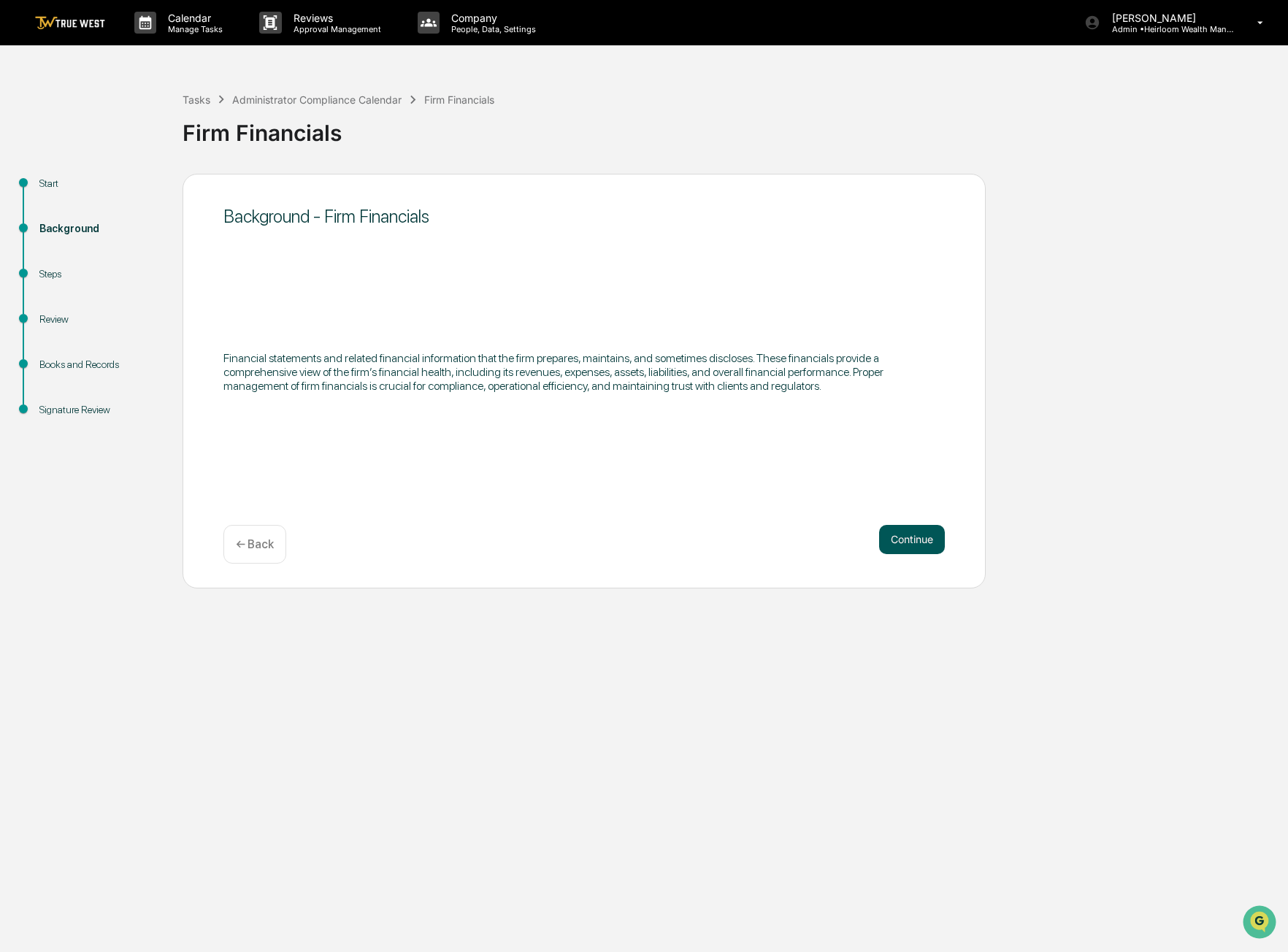
click at [888, 534] on button "Continue" at bounding box center [912, 539] width 66 height 29
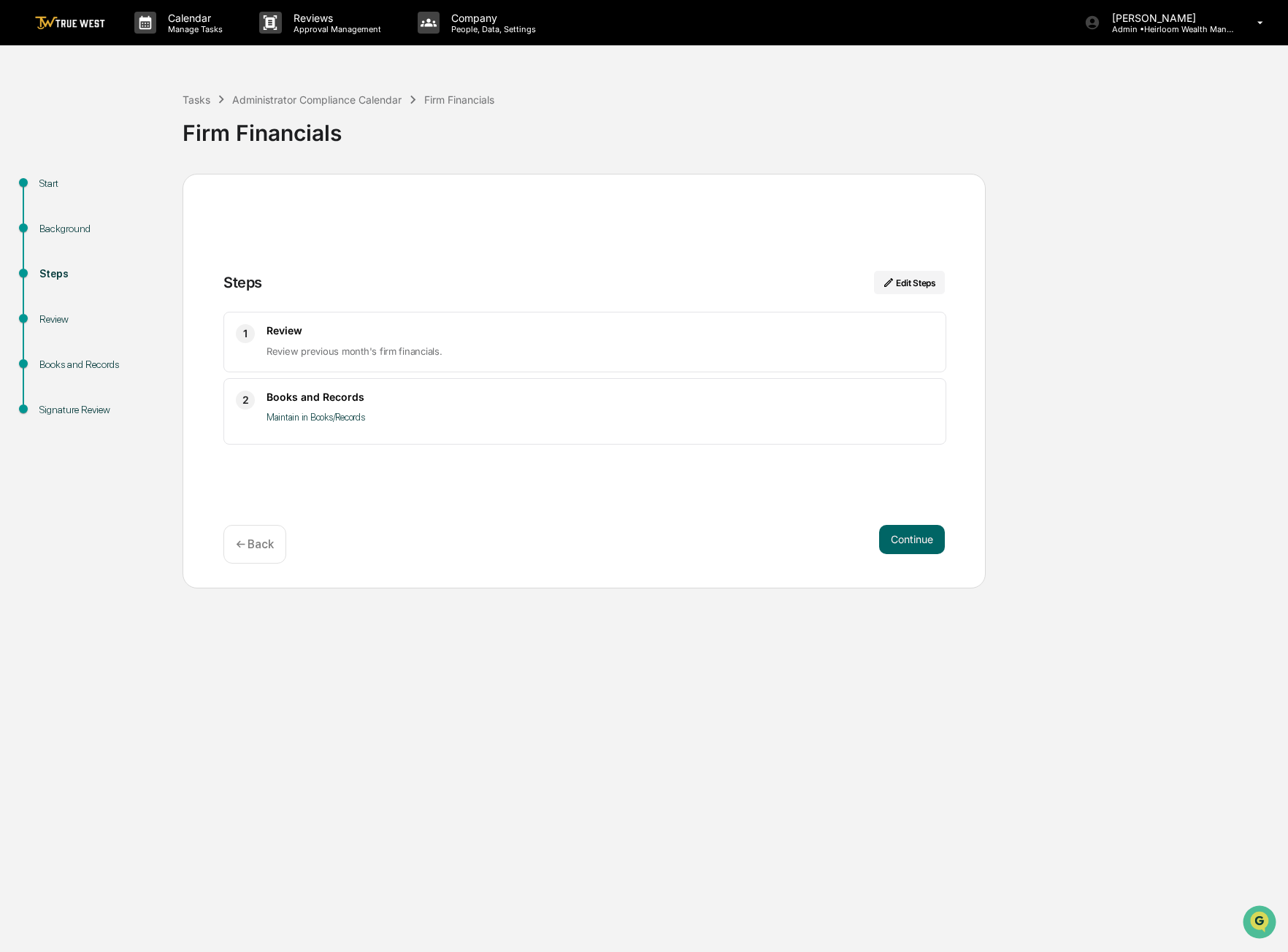
click at [812, 362] on div "1 Review Review previous month's firm financials." at bounding box center [585, 342] width 723 height 60
click at [919, 530] on button "Continue" at bounding box center [912, 539] width 66 height 29
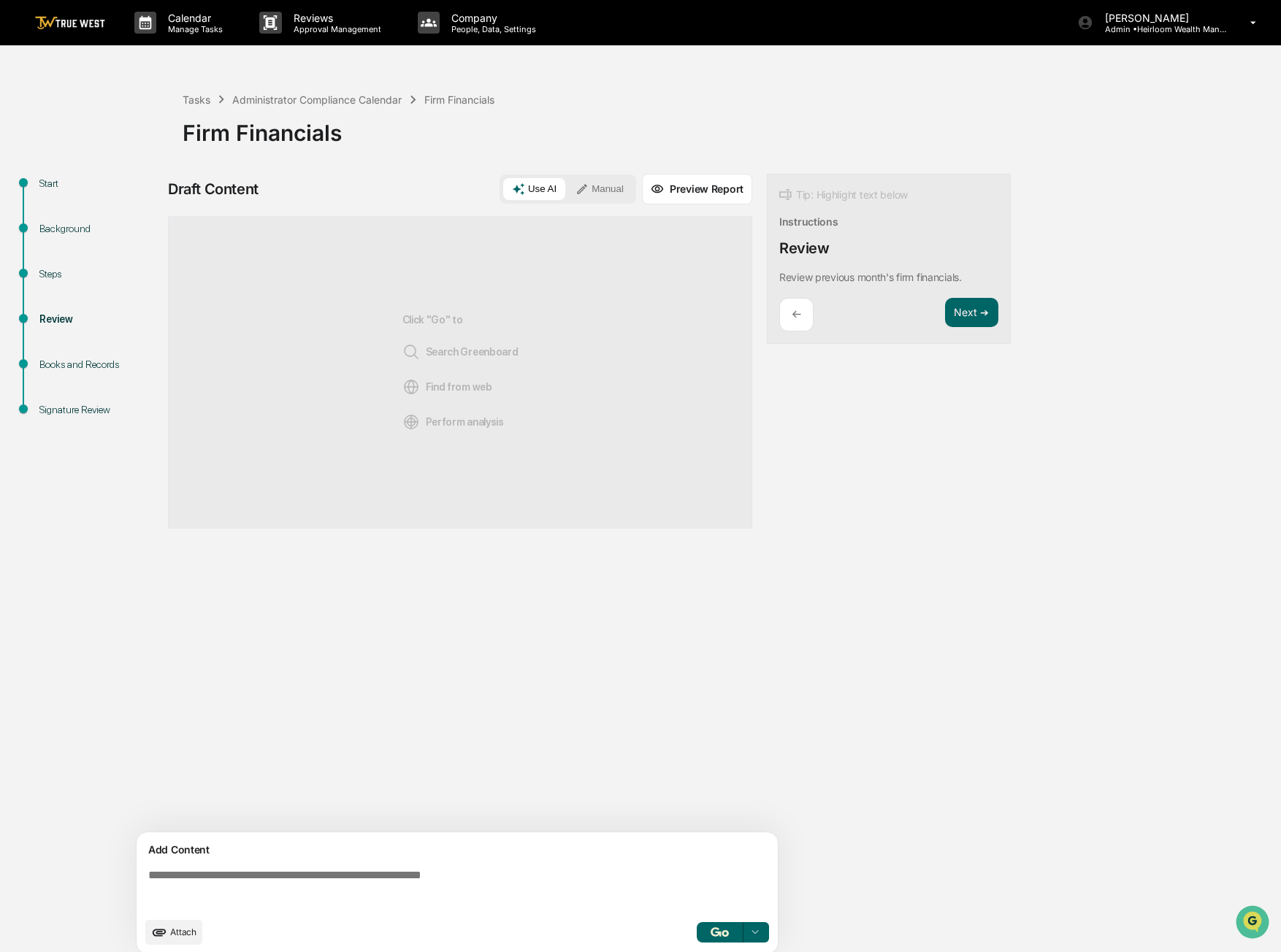
click at [613, 190] on button "Manual" at bounding box center [600, 189] width 66 height 22
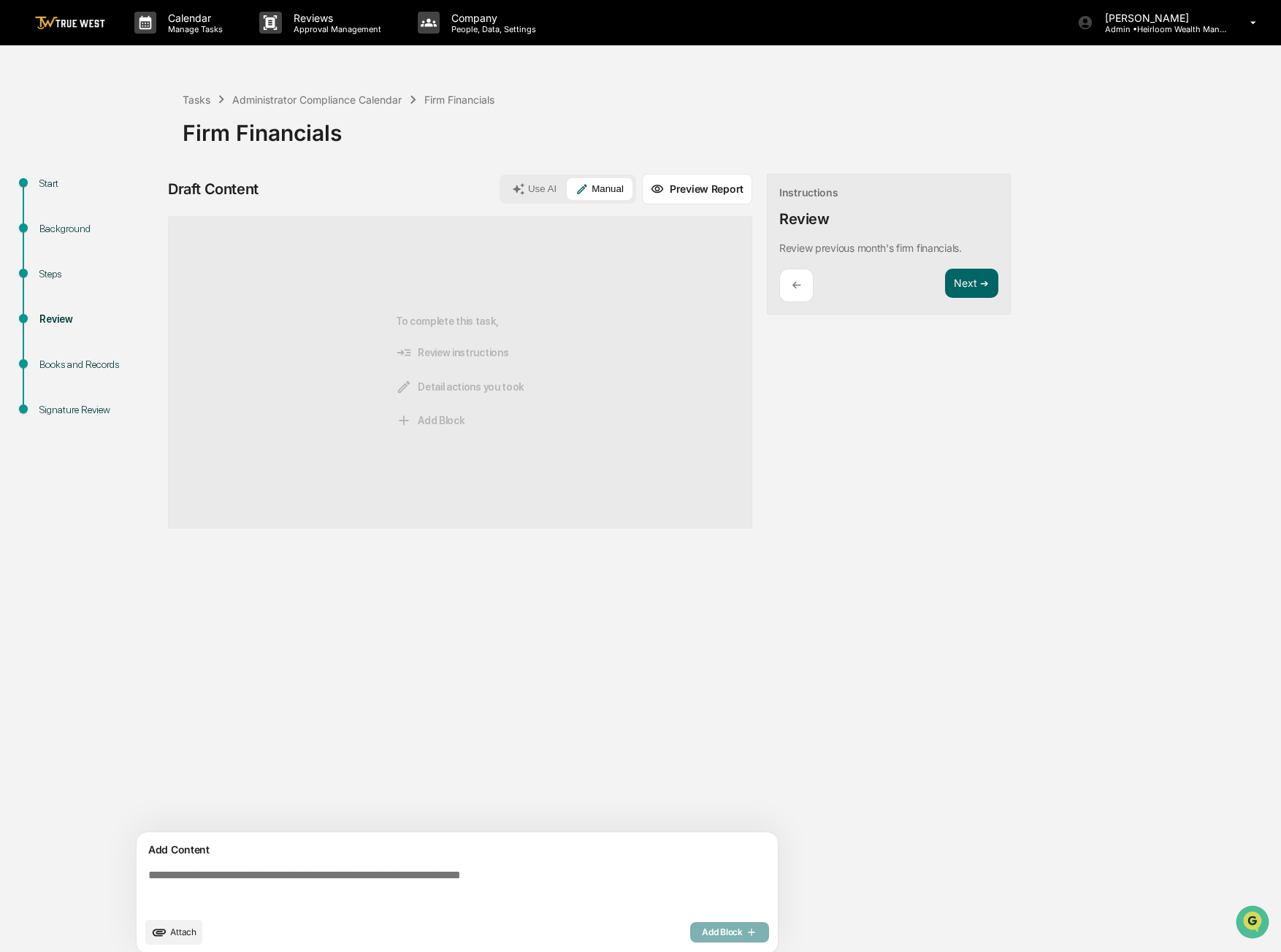
click at [663, 711] on div "Sources To complete this task, Review instructions Detail actions you took Add …" at bounding box center [460, 524] width 584 height 616
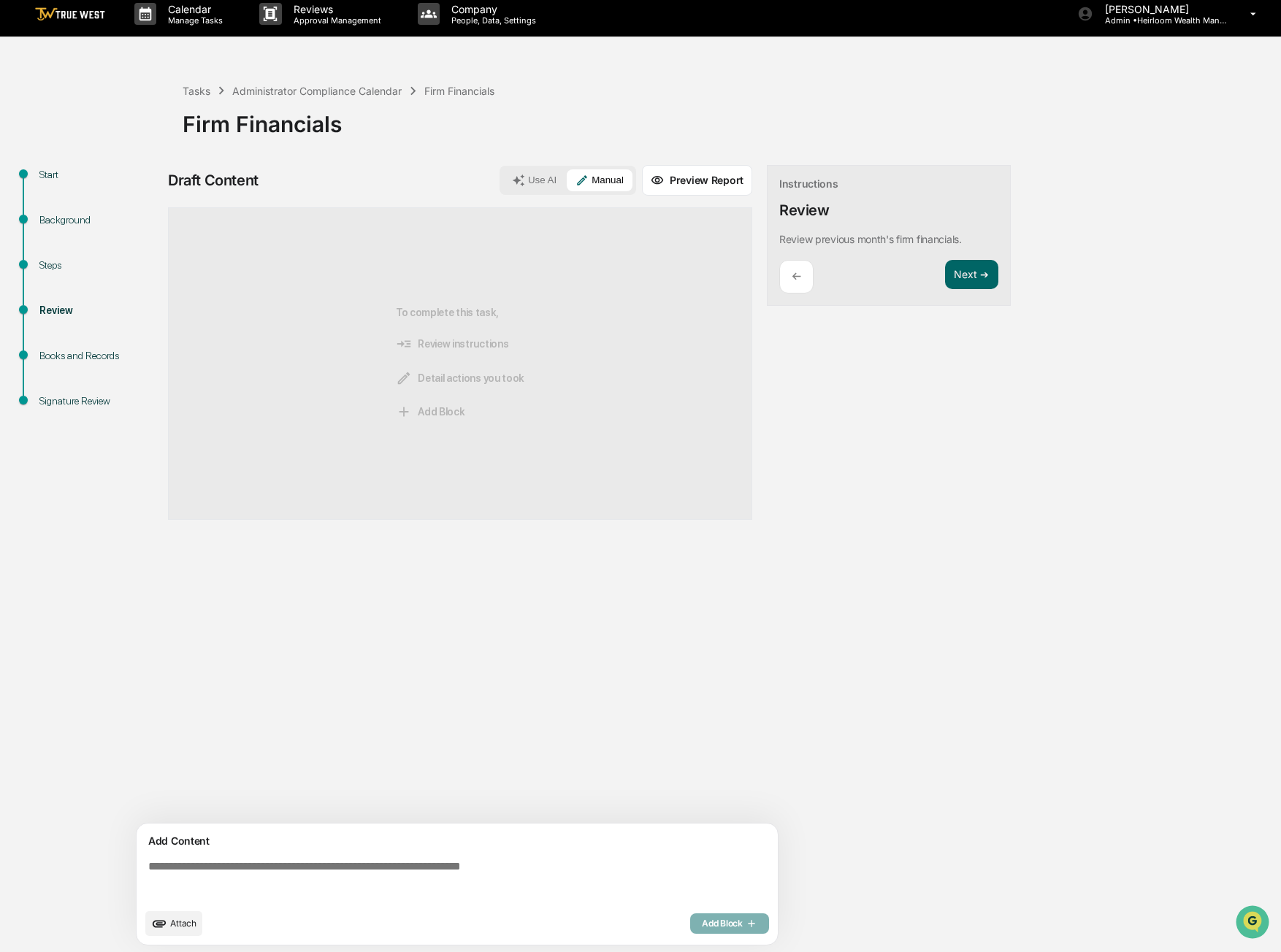
scroll to position [11, 0]
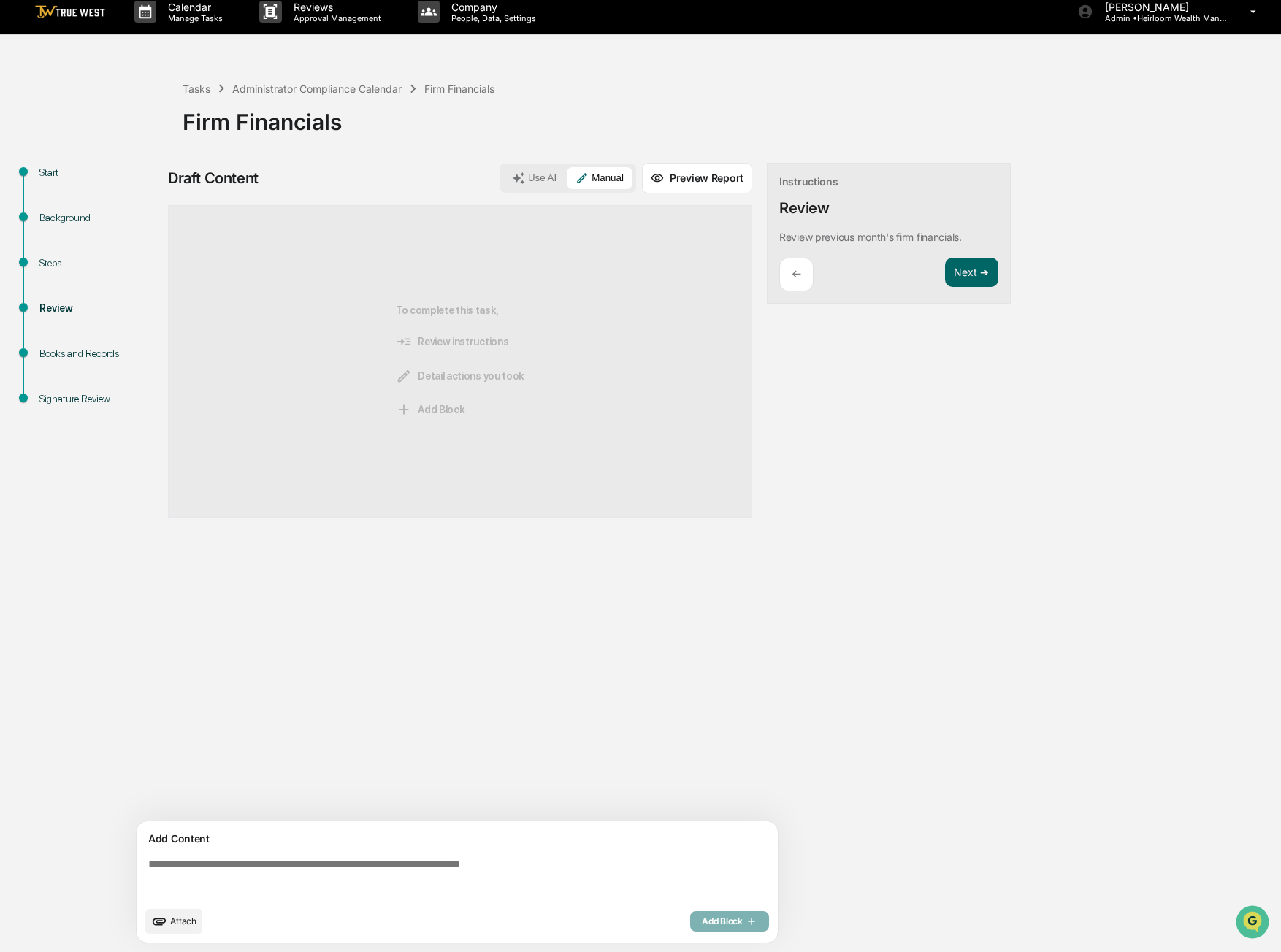
click at [301, 870] on textarea at bounding box center [460, 878] width 636 height 53
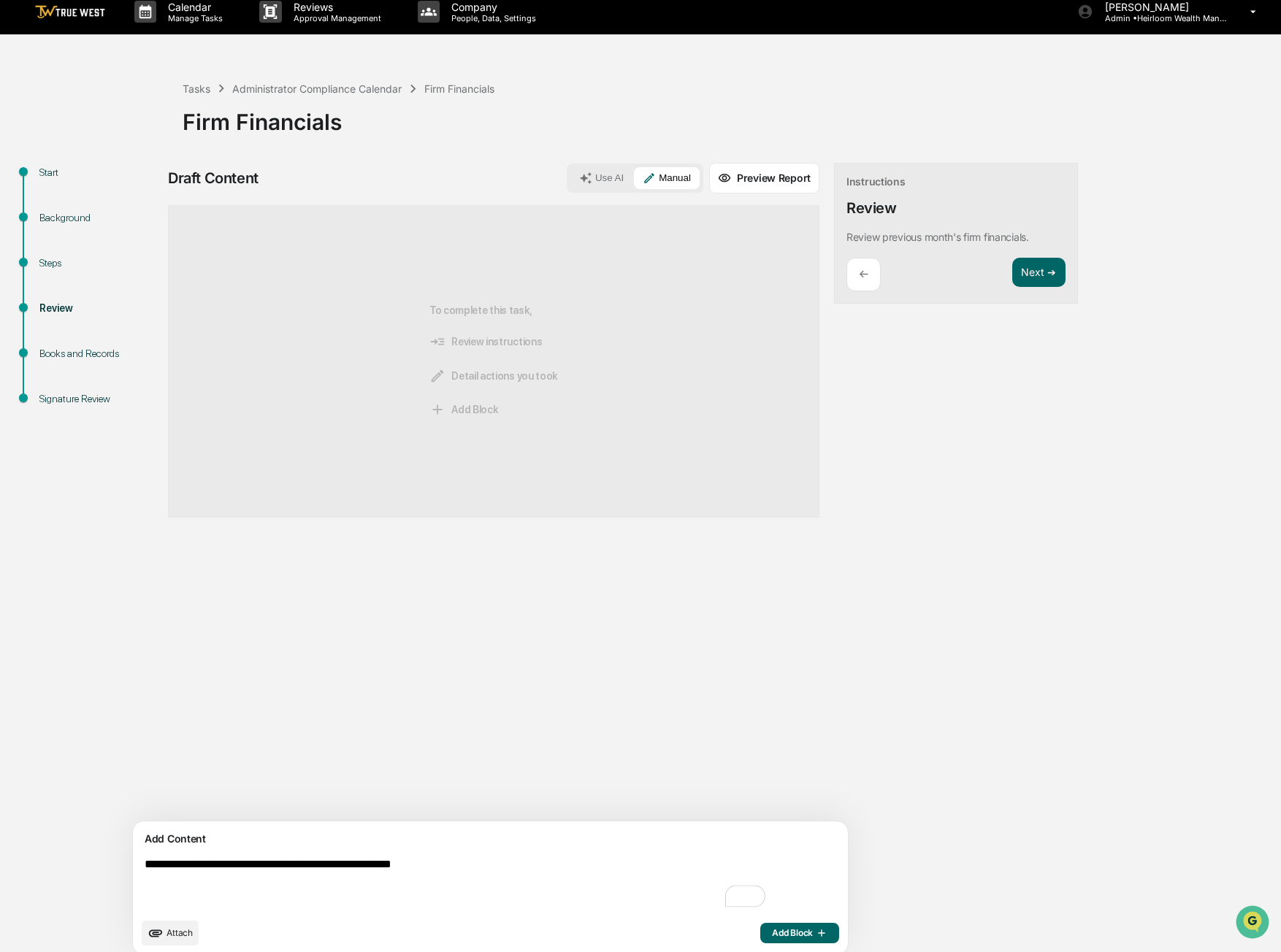
click at [408, 739] on div "Sources To complete this task, Review instructions Detail actions you took Add …" at bounding box center [494, 513] width 652 height 616
click at [684, 709] on div "Sources To complete this task, Review instructions Detail actions you took Add …" at bounding box center [494, 513] width 652 height 616
click at [1012, 273] on button "Next ➔" at bounding box center [1039, 272] width 53 height 30
click at [344, 865] on textarea "**********" at bounding box center [456, 884] width 636 height 64
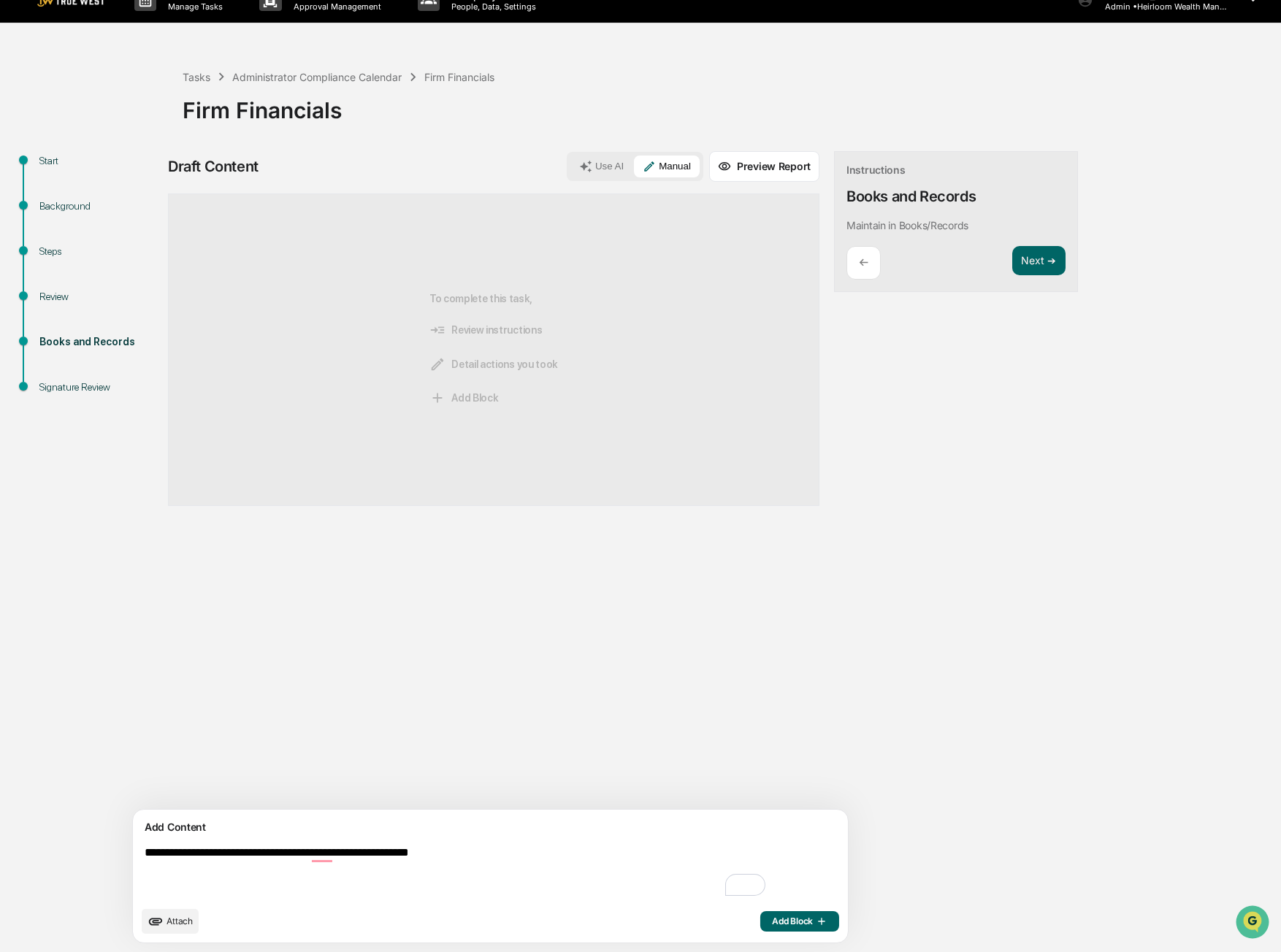
type textarea "**********"
click at [772, 926] on span "Add Block" at bounding box center [800, 921] width 56 height 11
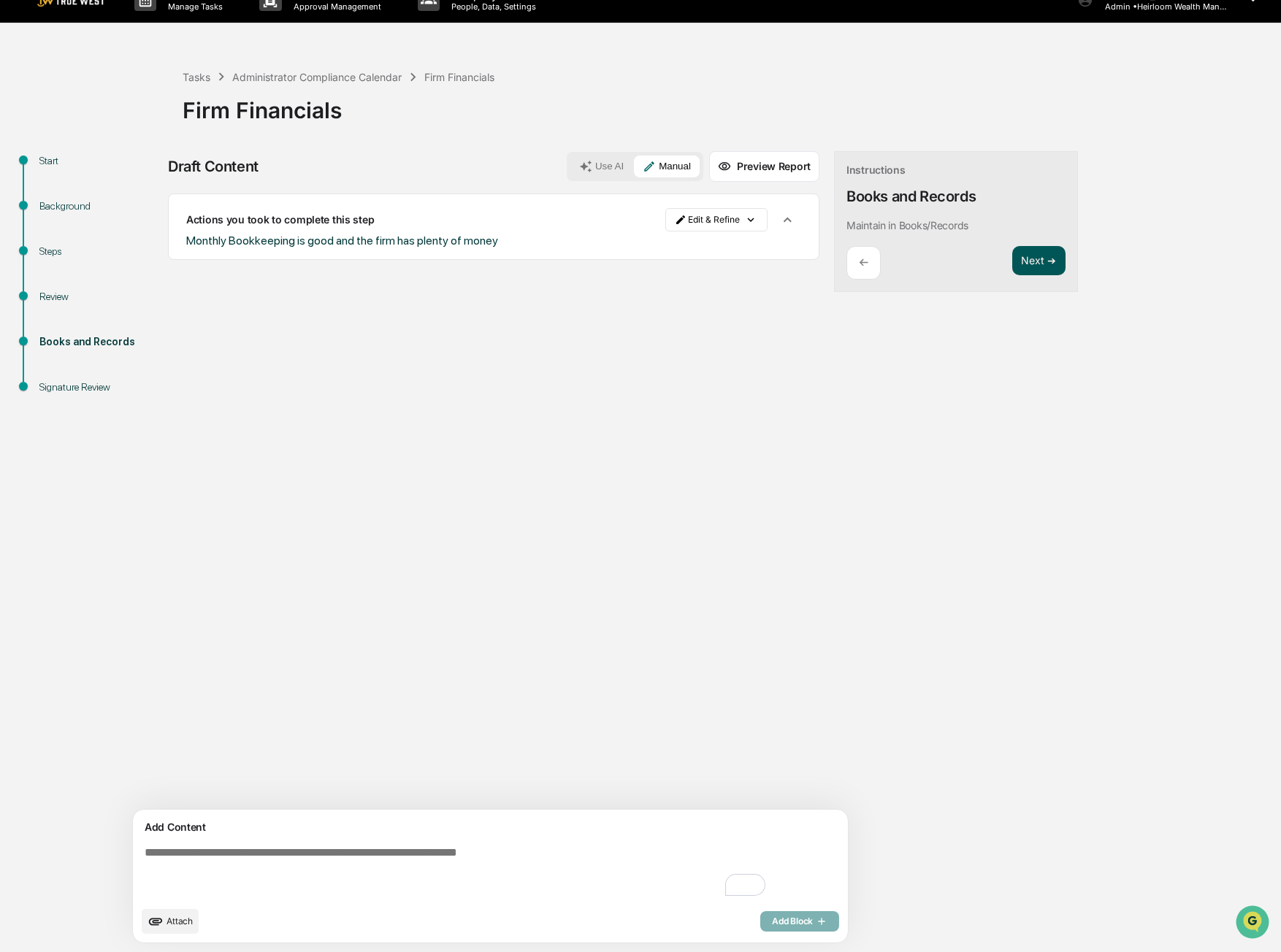
click at [1012, 255] on button "Next ➔" at bounding box center [1039, 261] width 53 height 30
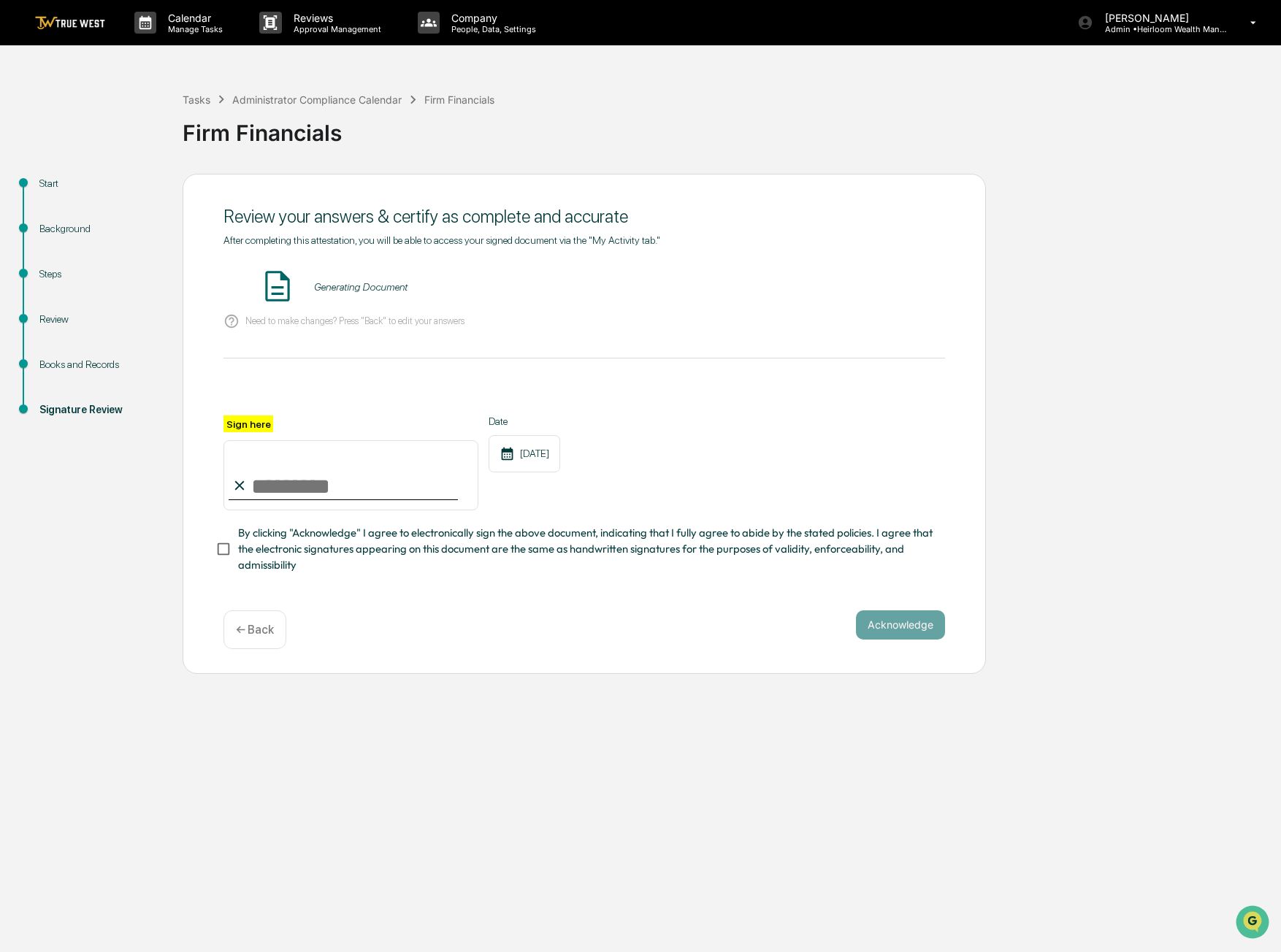
scroll to position [0, 0]
click at [271, 489] on input "Sign here" at bounding box center [351, 475] width 255 height 70
type input "**********"
click at [779, 475] on div "**********" at bounding box center [584, 463] width 722 height 95
click at [880, 291] on button "VIEW" at bounding box center [861, 287] width 95 height 25
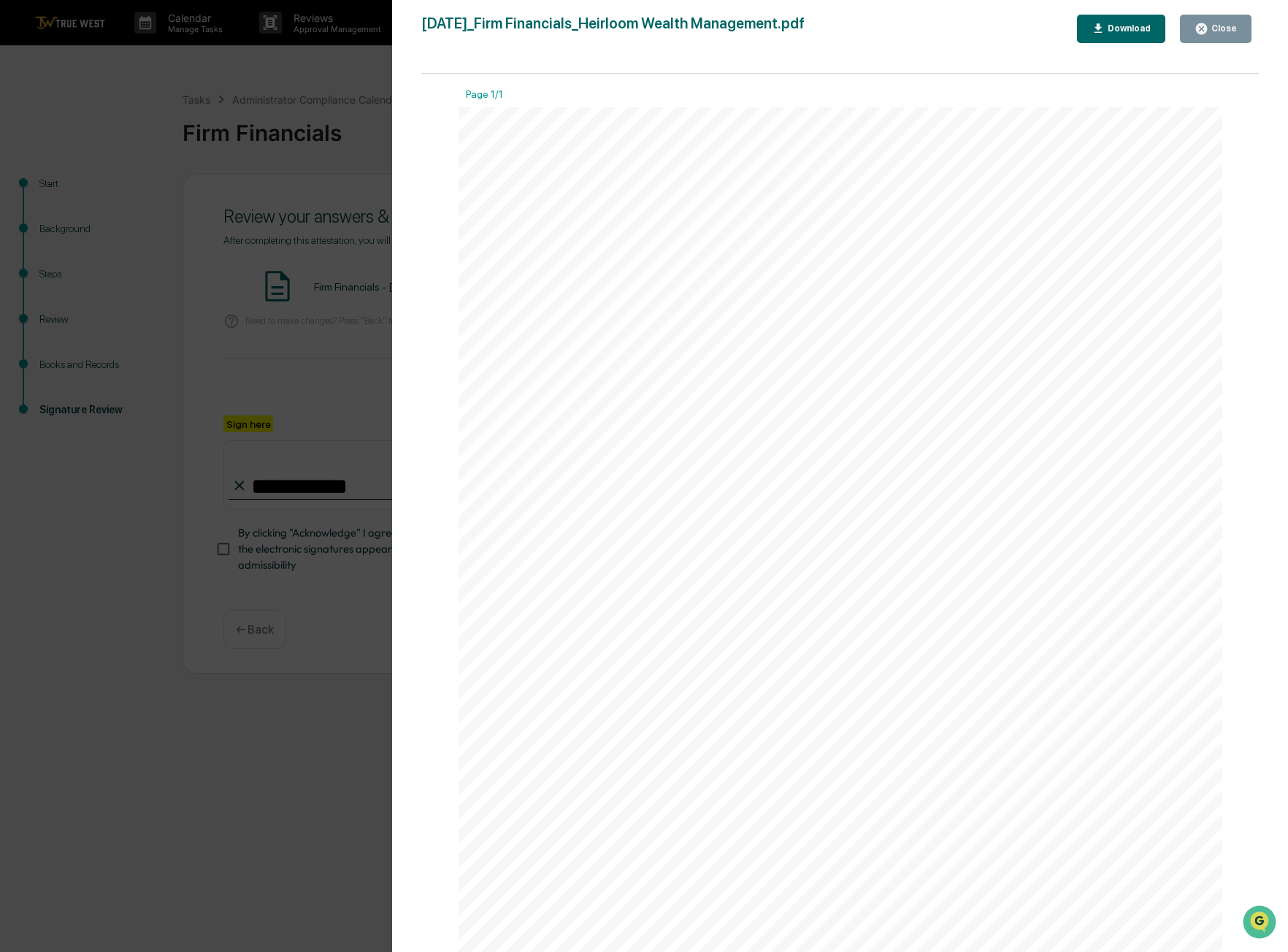
click at [1208, 32] on icon "button" at bounding box center [1201, 29] width 14 height 14
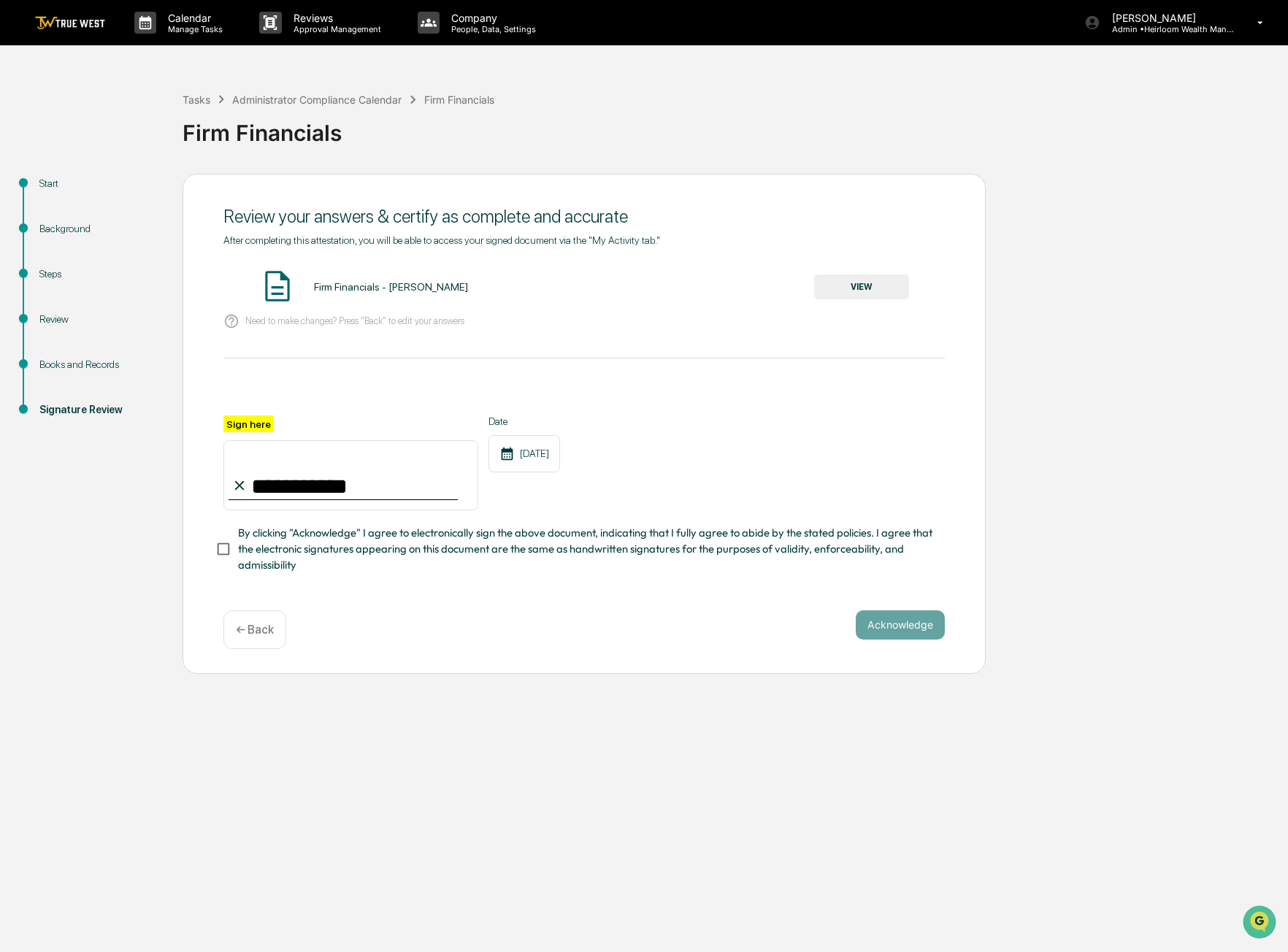
click at [882, 562] on span "By clicking "Acknowledge" I agree to electronically sign the above document, in…" at bounding box center [585, 549] width 695 height 49
click at [702, 529] on span "By clicking "Acknowledge" I agree to electronically sign the above document, in…" at bounding box center [585, 549] width 695 height 49
click at [882, 625] on button "Acknowledge" at bounding box center [900, 625] width 89 height 29
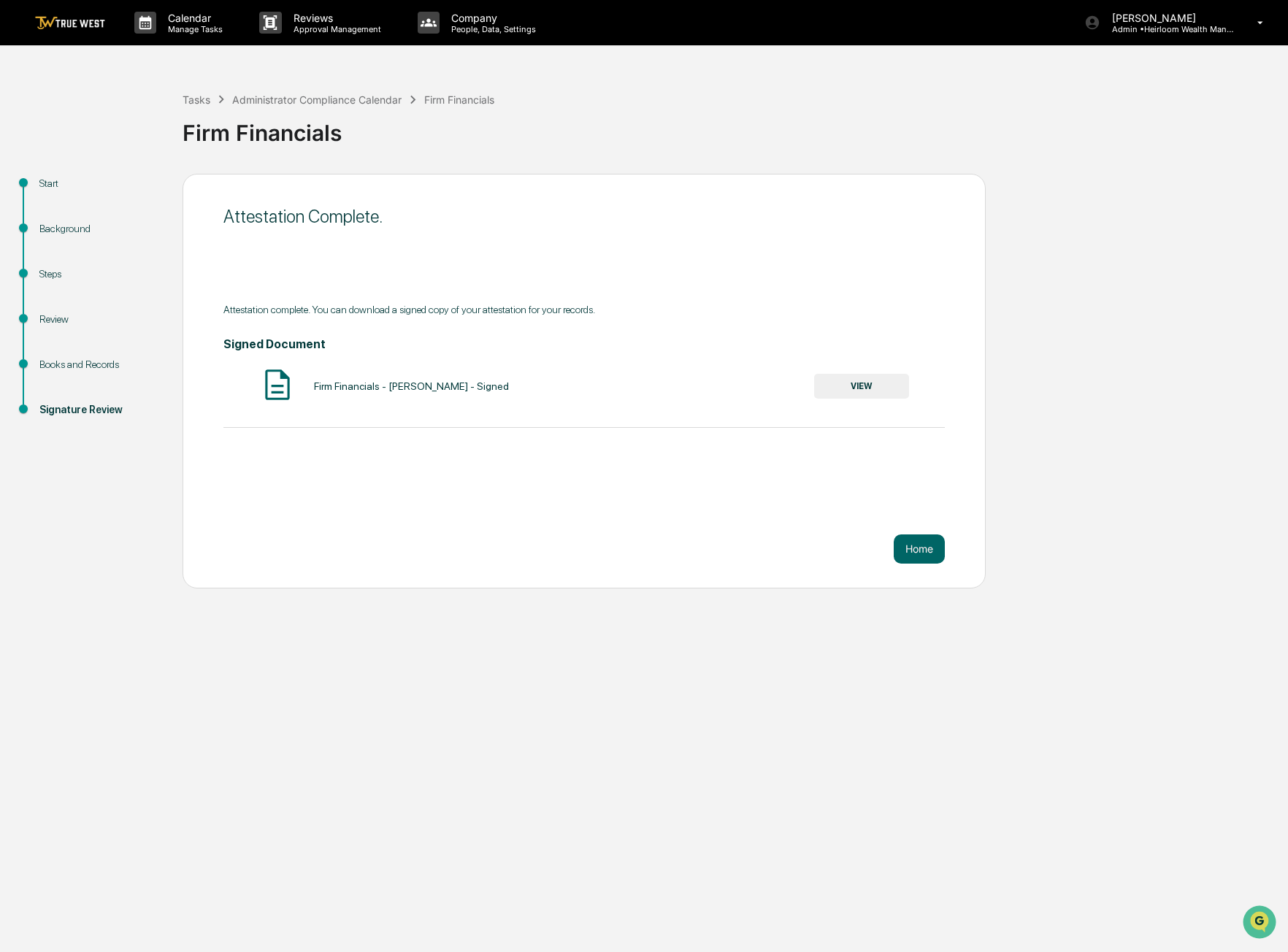
click at [853, 393] on button "VIEW" at bounding box center [861, 386] width 95 height 25
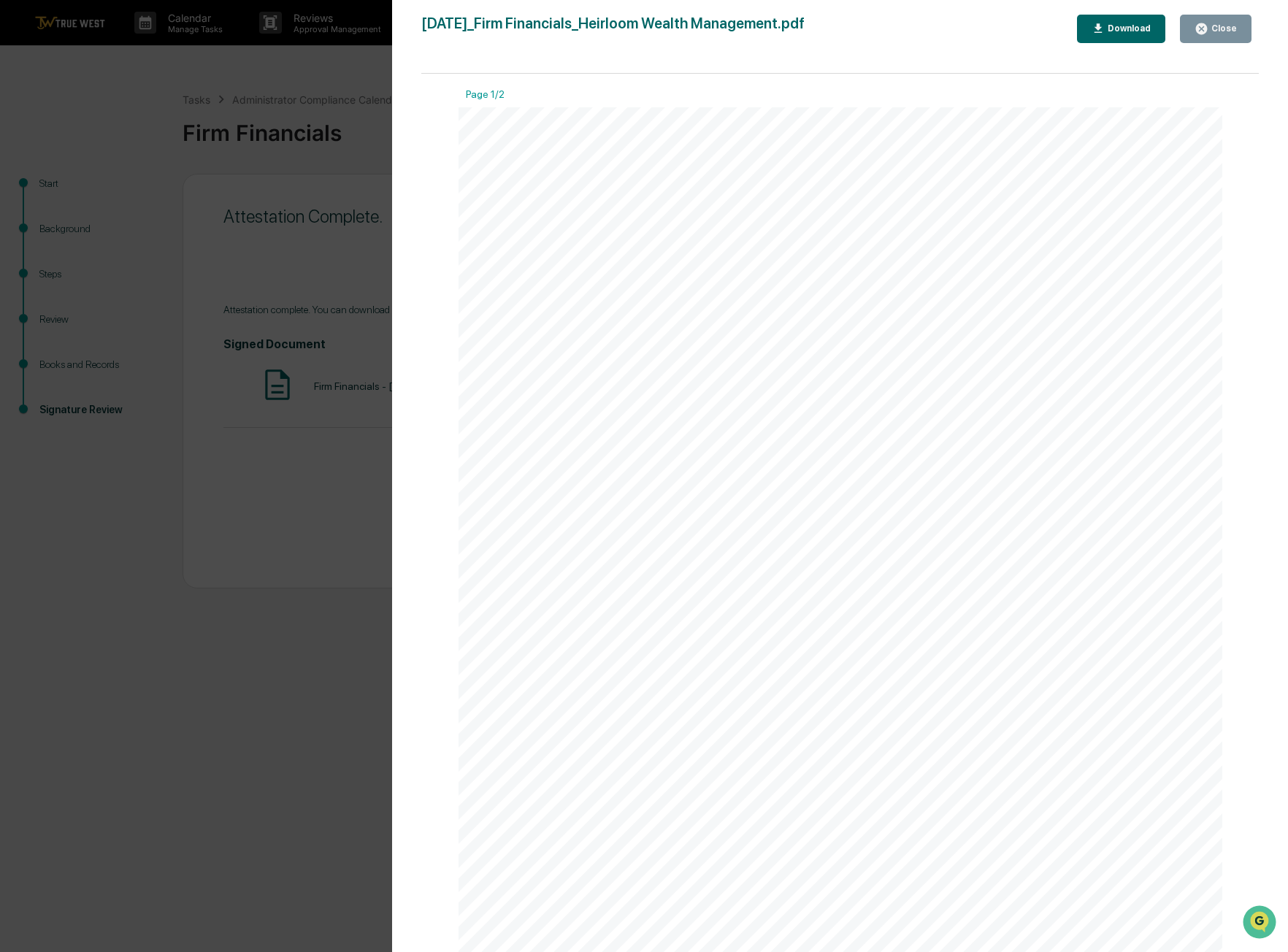
click at [1200, 21] on button "Close" at bounding box center [1216, 28] width 72 height 28
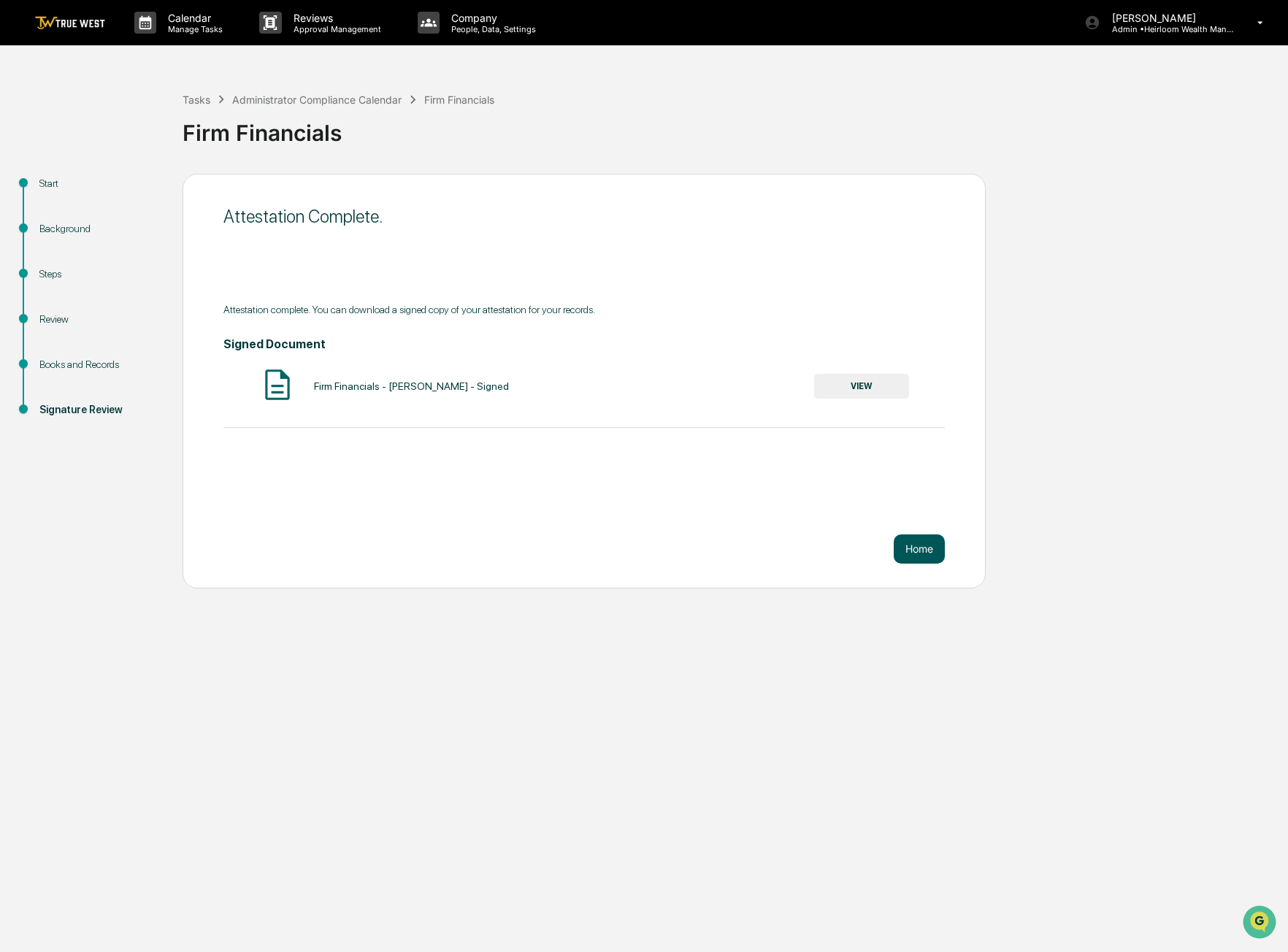
click at [911, 544] on button "Home" at bounding box center [919, 549] width 51 height 29
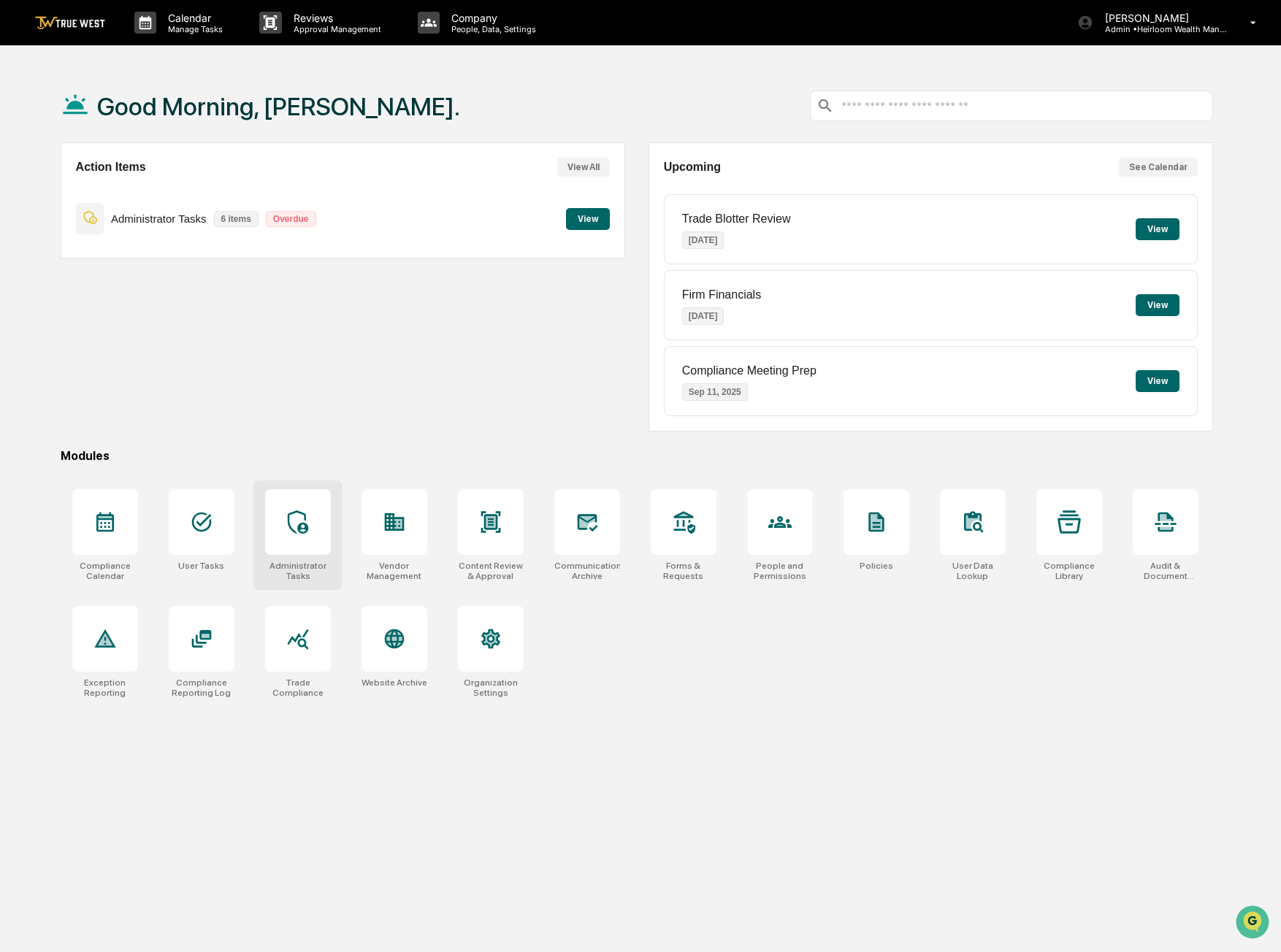
click at [287, 530] on icon at bounding box center [298, 522] width 24 height 24
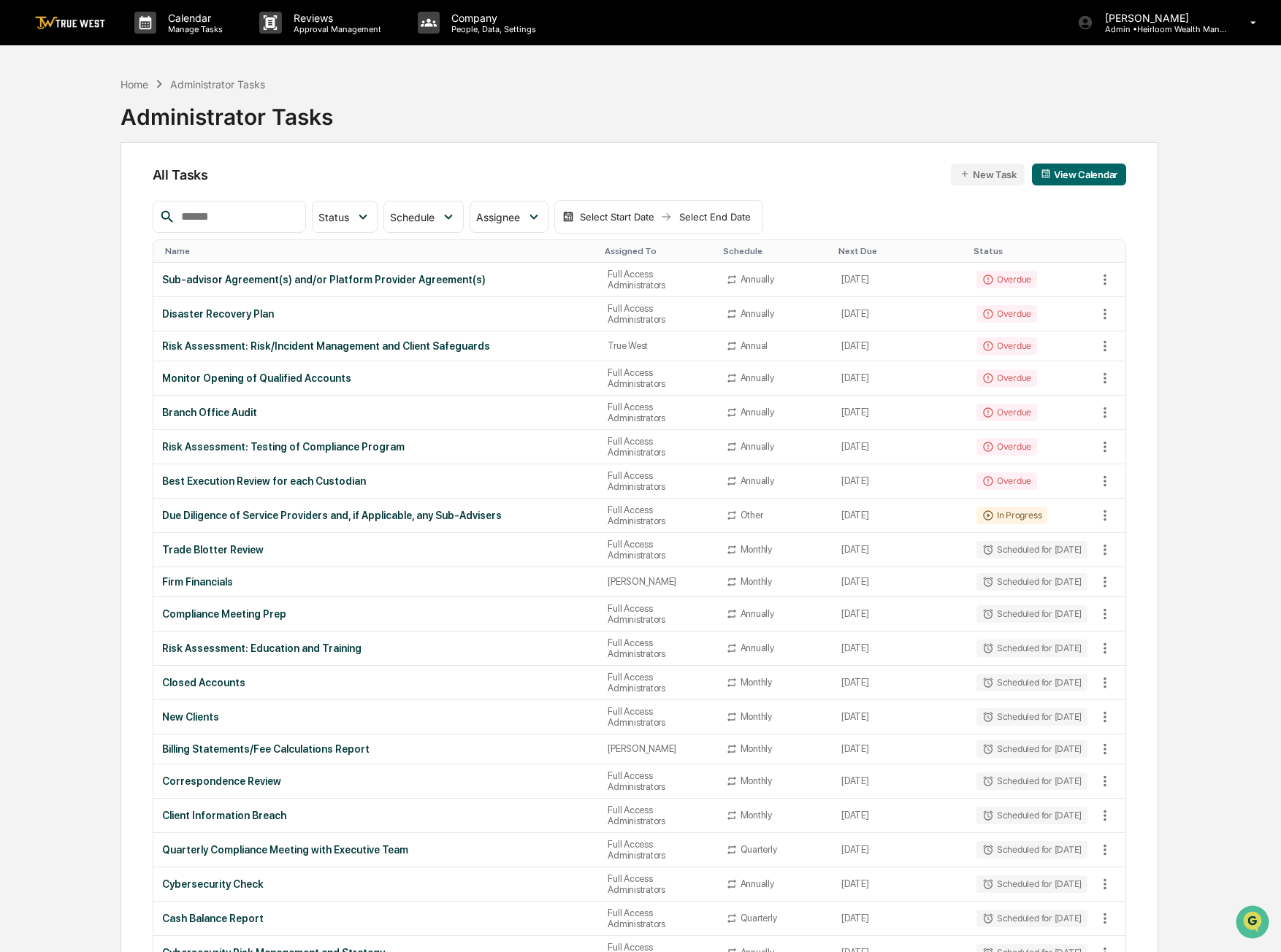
click at [797, 100] on div "Home Administrator Tasks Administrator Tasks" at bounding box center [639, 106] width 1038 height 73
click at [608, 85] on div "Home Administrator Tasks Administrator Tasks" at bounding box center [639, 106] width 1038 height 73
